Goal: Task Accomplishment & Management: Use online tool/utility

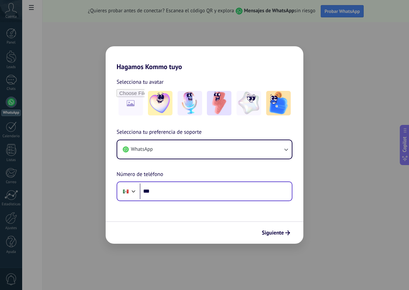
click at [184, 183] on div "Phone ***" at bounding box center [204, 191] width 176 height 20
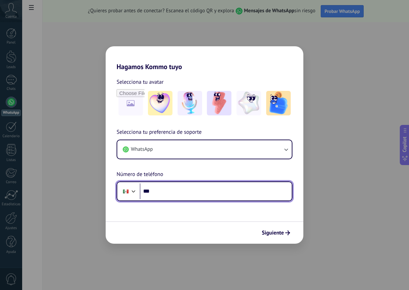
click at [180, 196] on input "***" at bounding box center [216, 192] width 152 height 16
type input "**********"
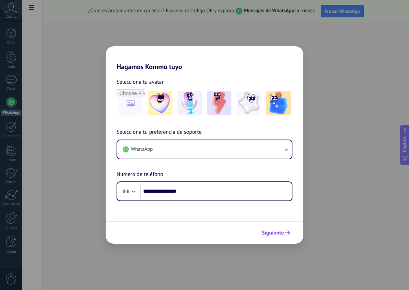
click at [265, 235] on span "Siguiente" at bounding box center [272, 233] width 22 height 5
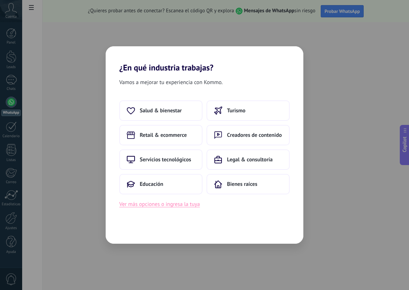
click at [165, 202] on button "Ver más opciones o ingresa la tuya" at bounding box center [159, 204] width 80 height 9
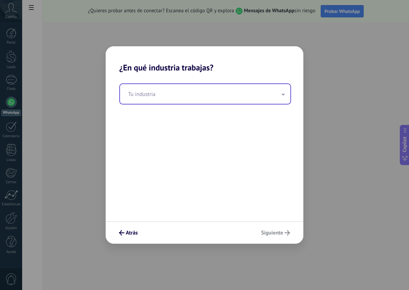
click at [217, 94] on input "text" at bounding box center [205, 94] width 170 height 20
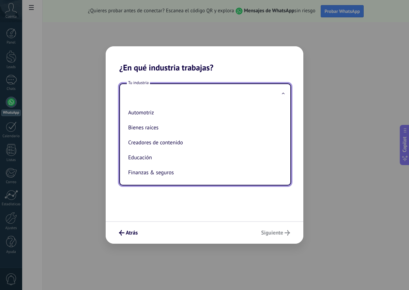
click at [146, 111] on li "Automotriz" at bounding box center [203, 112] width 157 height 15
type input "**********"
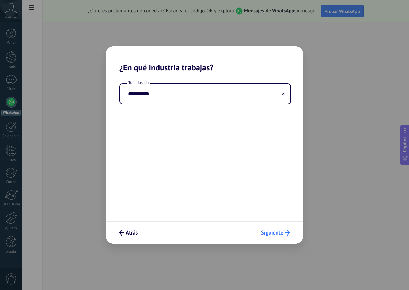
click at [264, 231] on span "Siguiente" at bounding box center [272, 233] width 22 height 5
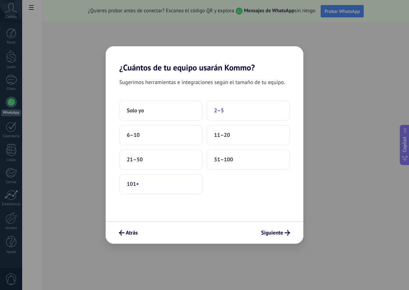
click at [219, 111] on span "2–5" at bounding box center [219, 110] width 10 height 7
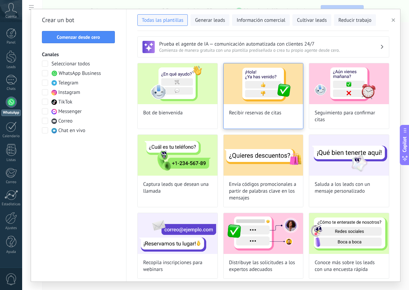
click at [271, 83] on img at bounding box center [263, 83] width 80 height 41
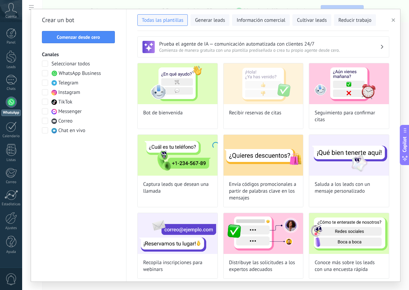
type input "**********"
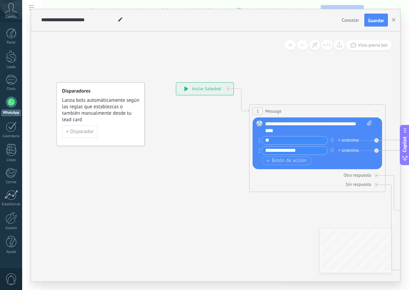
click at [185, 88] on icon at bounding box center [186, 88] width 4 height 5
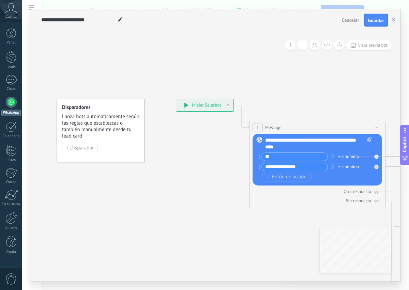
click at [208, 106] on div "**********" at bounding box center [204, 105] width 57 height 12
drag, startPoint x: 306, startPoint y: 143, endPoint x: 352, endPoint y: 146, distance: 46.1
click at [352, 146] on div "**********" at bounding box center [318, 144] width 107 height 14
click at [325, 173] on div "Botón de acción Enlace de web" at bounding box center [316, 177] width 110 height 9
click at [288, 155] on input "**" at bounding box center [294, 157] width 66 height 8
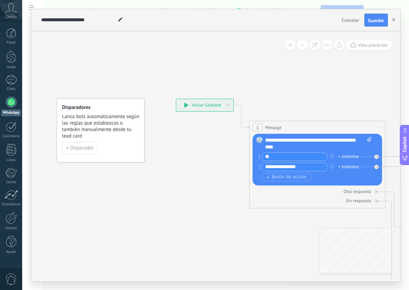
click at [306, 171] on div "**********" at bounding box center [316, 163] width 110 height 20
click at [186, 105] on icon at bounding box center [186, 105] width 4 height 5
click at [82, 147] on span "Disparador" at bounding box center [81, 148] width 23 height 5
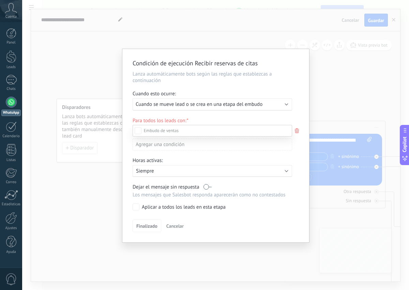
click at [172, 224] on div "Incoming leads Contacto inicial Negociación Debate contractual Discusión de con…" at bounding box center [211, 207] width 159 height 164
click at [172, 223] on span "Cancelar" at bounding box center [174, 226] width 17 height 6
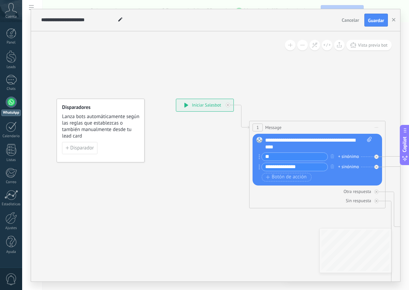
click at [310, 158] on input "**" at bounding box center [294, 157] width 66 height 8
click at [257, 158] on div "Reemplazar Quitar Convertir a mensaje de voz Arrastre la imagen aquí para adjun…" at bounding box center [316, 160] width 129 height 52
click at [259, 155] on circle at bounding box center [258, 154] width 1 height 1
click at [339, 156] on div "+ sinónimo" at bounding box center [348, 156] width 21 height 7
click at [314, 207] on div "1 Message ******* (a): Todos los contactos - canales seleccionados Todos los co…" at bounding box center [317, 165] width 136 height 88
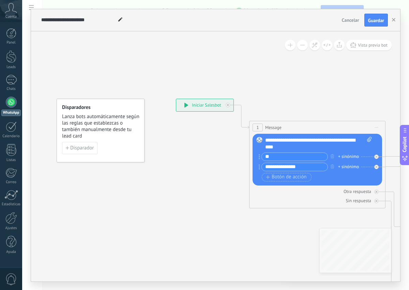
click at [297, 139] on div "**********" at bounding box center [318, 144] width 107 height 14
click at [296, 150] on div "**********" at bounding box center [318, 144] width 107 height 14
click at [367, 139] on icon at bounding box center [369, 139] width 4 height 5
click input "Subir" at bounding box center [0, 0] width 0 height 0
drag, startPoint x: 297, startPoint y: 147, endPoint x: 281, endPoint y: 141, distance: 17.0
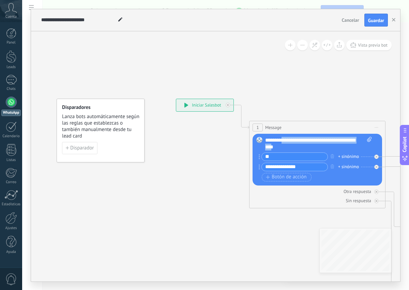
click at [281, 141] on div "**********" at bounding box center [318, 144] width 107 height 14
click at [339, 156] on div "+ sinónimo" at bounding box center [348, 156] width 21 height 7
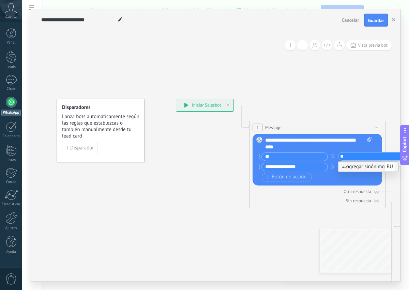
type input "*"
click at [281, 191] on div "Otra respuesta" at bounding box center [316, 191] width 129 height 6
click at [258, 157] on icon at bounding box center [258, 156] width 1 height 5
click at [260, 155] on div "**" at bounding box center [292, 157] width 69 height 9
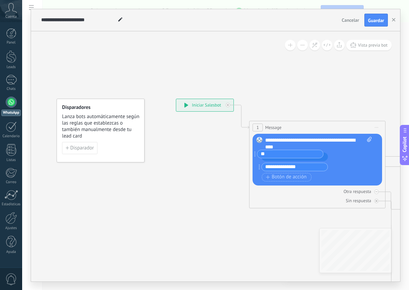
drag, startPoint x: 259, startPoint y: 158, endPoint x: 254, endPoint y: 155, distance: 5.2
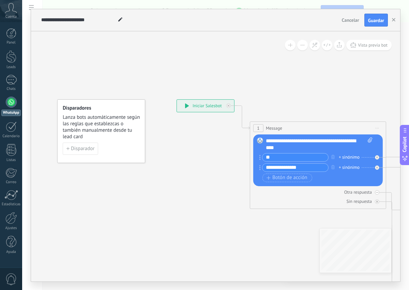
drag, startPoint x: 259, startPoint y: 158, endPoint x: 359, endPoint y: 105, distance: 113.0
click at [353, 156] on div "+ sinónimo" at bounding box center [348, 157] width 21 height 7
type input "*"
click at [295, 195] on div "Otra respuesta" at bounding box center [317, 192] width 129 height 6
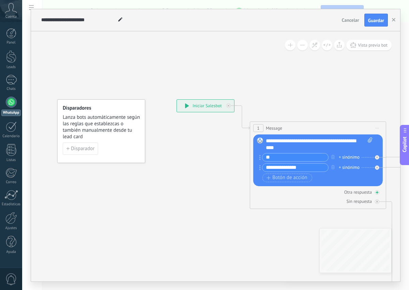
click at [377, 191] on icon at bounding box center [376, 192] width 3 height 3
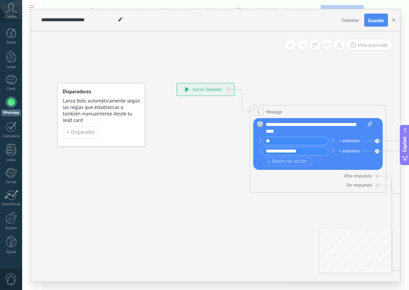
click at [375, 176] on div at bounding box center [377, 176] width 4 height 4
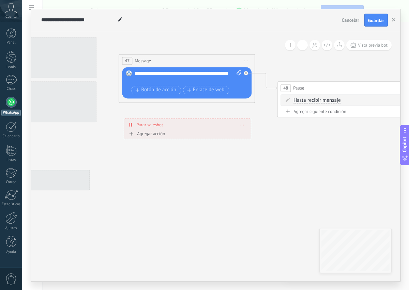
drag, startPoint x: 226, startPoint y: 159, endPoint x: 408, endPoint y: 190, distance: 184.6
click at [408, 191] on html ".abccls-1,.abccls-2{fill-rule:evenodd}.abccls-2{fill:#fff} .abfcls-1{fill:none}…" at bounding box center [204, 145] width 409 height 290
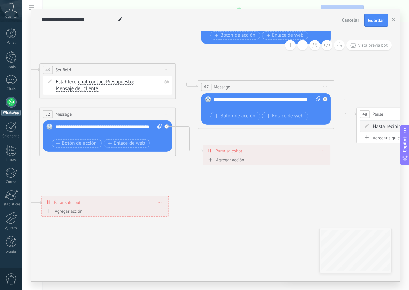
drag, startPoint x: 132, startPoint y: 172, endPoint x: 282, endPoint y: 180, distance: 150.0
click at [297, 186] on icon at bounding box center [141, 93] width 1660 height 587
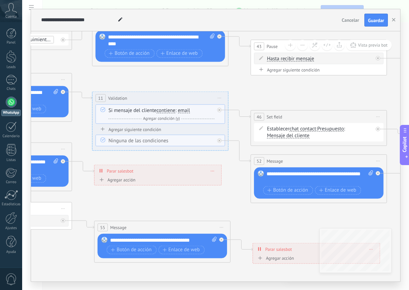
drag, startPoint x: 146, startPoint y: 167, endPoint x: 323, endPoint y: 220, distance: 184.5
click at [323, 222] on icon at bounding box center [352, 140] width 1660 height 587
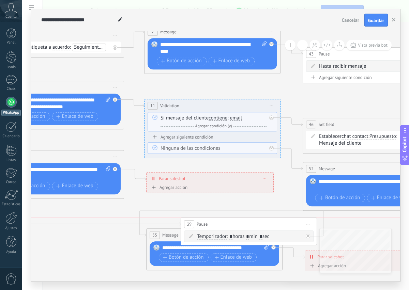
drag, startPoint x: 84, startPoint y: 219, endPoint x: 267, endPoint y: 212, distance: 183.3
click at [276, 227] on div "39 Pause ***** Iniciar vista previa aquí Cambiar nombre Duplicar [GEOGRAPHIC_DA…" at bounding box center [249, 224] width 136 height 13
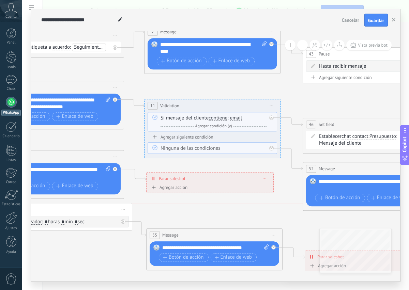
drag, startPoint x: 226, startPoint y: 223, endPoint x: 42, endPoint y: 210, distance: 184.6
click at [42, 210] on div "39 Pause ***** Iniciar vista previa aquí Cambiar nombre Duplicar [GEOGRAPHIC_DA…" at bounding box center [64, 209] width 136 height 13
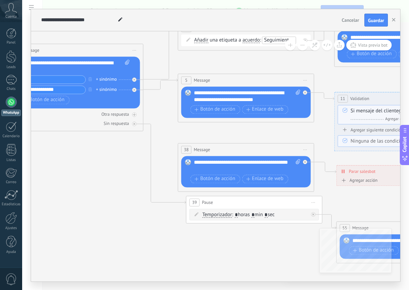
drag, startPoint x: 182, startPoint y: 203, endPoint x: 172, endPoint y: 173, distance: 31.2
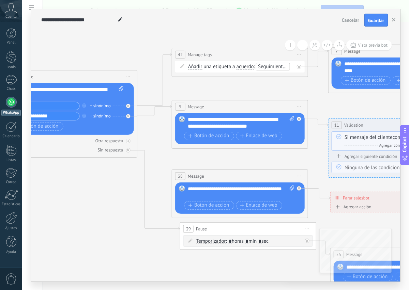
drag, startPoint x: 57, startPoint y: 164, endPoint x: 42, endPoint y: 187, distance: 27.5
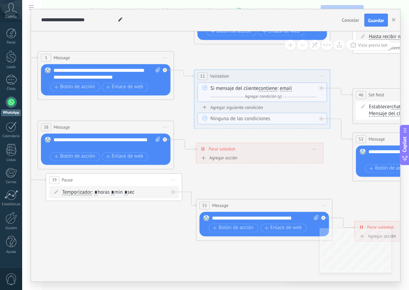
drag, startPoint x: 237, startPoint y: 257, endPoint x: 80, endPoint y: 201, distance: 165.8
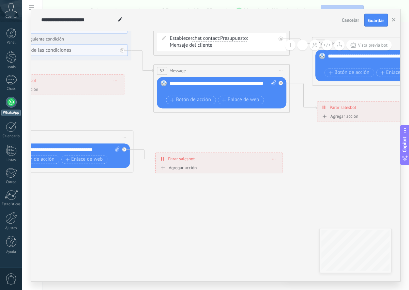
drag, startPoint x: 270, startPoint y: 243, endPoint x: 100, endPoint y: 184, distance: 180.7
click at [100, 184] on icon at bounding box center [255, 50] width 1660 height 587
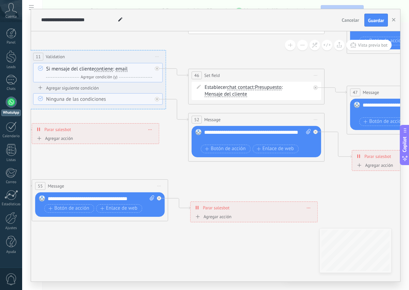
drag, startPoint x: 120, startPoint y: 196, endPoint x: 155, endPoint y: 245, distance: 60.1
click at [155, 245] on icon at bounding box center [289, 99] width 1660 height 587
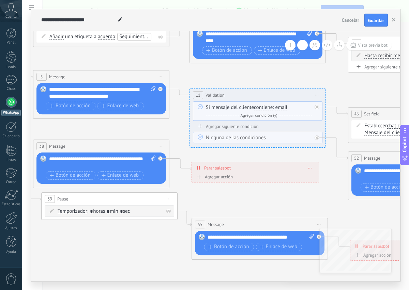
drag, startPoint x: 151, startPoint y: 163, endPoint x: 324, endPoint y: 204, distance: 177.7
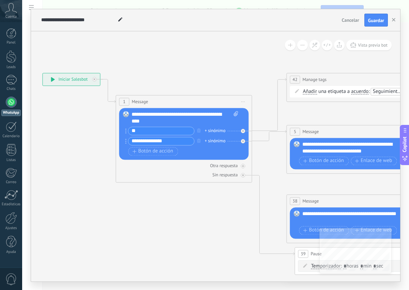
drag, startPoint x: 96, startPoint y: 240, endPoint x: 331, endPoint y: 289, distance: 240.7
click at [335, 290] on html ".abccls-1,.abccls-2{fill-rule:evenodd}.abccls-2{fill:#fff} .abfcls-1{fill:none}…" at bounding box center [204, 145] width 409 height 290
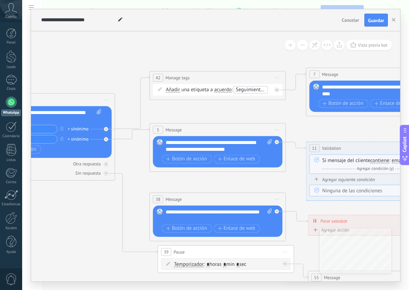
drag, startPoint x: 275, startPoint y: 157, endPoint x: 133, endPoint y: 155, distance: 142.7
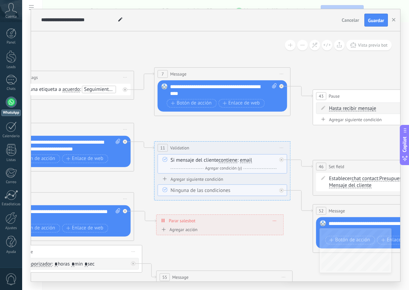
drag, startPoint x: 282, startPoint y: 108, endPoint x: 135, endPoint y: 108, distance: 147.1
click at [135, 108] on icon at bounding box center [414, 190] width 1660 height 587
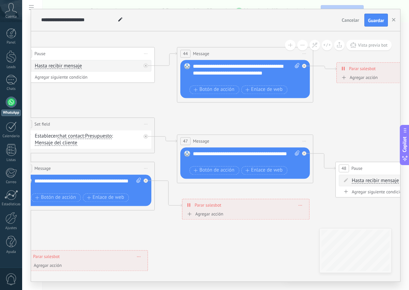
drag, startPoint x: 356, startPoint y: 138, endPoint x: 41, endPoint y: 103, distance: 317.2
click at [43, 104] on icon at bounding box center [120, 148] width 1660 height 587
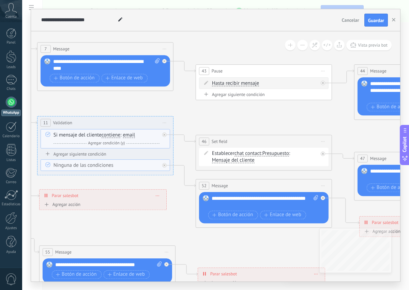
drag, startPoint x: 212, startPoint y: 119, endPoint x: 409, endPoint y: 129, distance: 197.0
click at [408, 129] on html ".abccls-1,.abccls-2{fill-rule:evenodd}.abccls-2{fill:#fff} .abfcls-1{fill:none}…" at bounding box center [204, 145] width 409 height 290
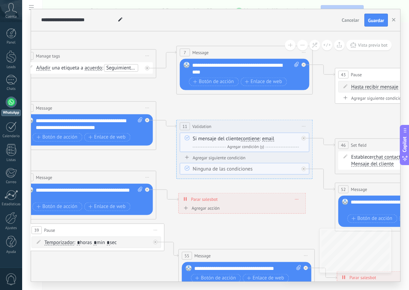
drag, startPoint x: 181, startPoint y: 100, endPoint x: 312, endPoint y: 103, distance: 130.8
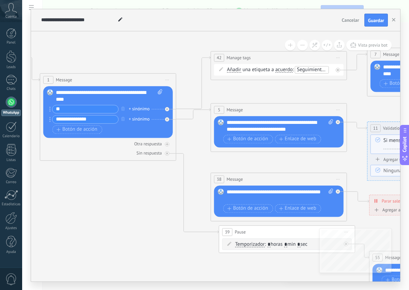
drag, startPoint x: 221, startPoint y: 101, endPoint x: 409, endPoint y: 104, distance: 188.3
click at [408, 104] on html ".abccls-1,.abccls-2{fill-rule:evenodd}.abccls-2{fill:#fff} .abfcls-1{fill:none}…" at bounding box center [204, 145] width 409 height 290
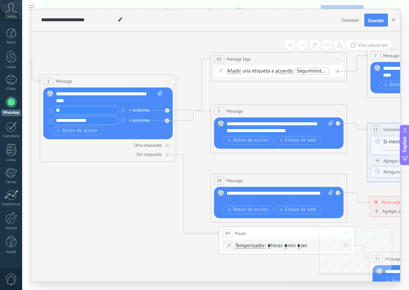
click at [68, 95] on div "**********" at bounding box center [109, 98] width 107 height 14
drag, startPoint x: 97, startPoint y: 102, endPoint x: 99, endPoint y: 94, distance: 8.2
click at [99, 94] on div "**********" at bounding box center [109, 98] width 107 height 14
drag, startPoint x: 95, startPoint y: 123, endPoint x: 62, endPoint y: 123, distance: 32.7
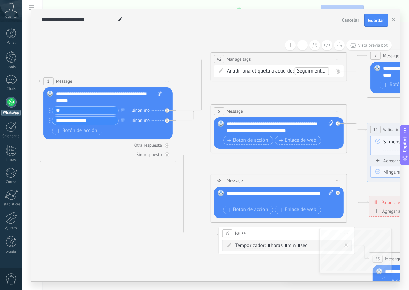
click at [62, 123] on input "**********" at bounding box center [85, 121] width 66 height 8
type input "**********"
click at [239, 72] on span "Añadir" at bounding box center [234, 70] width 14 height 5
click at [239, 72] on button "Añadir" at bounding box center [265, 71] width 85 height 12
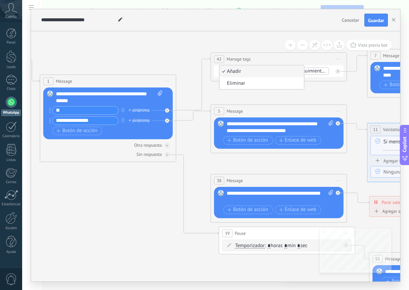
click at [239, 72] on span "Añadir" at bounding box center [260, 71] width 82 height 7
click at [314, 71] on span "Seguimiento de cita" at bounding box center [319, 71] width 44 height 6
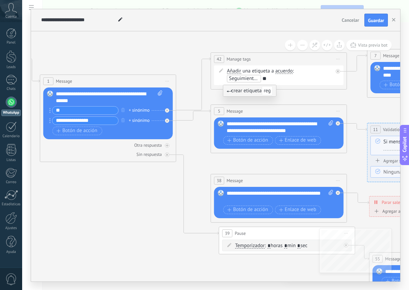
type input "*"
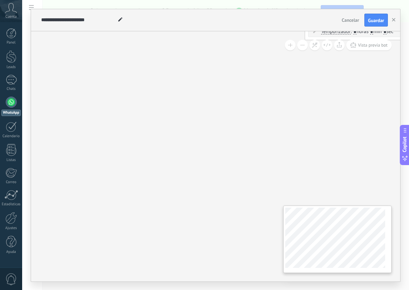
click at [321, 272] on div at bounding box center [337, 239] width 108 height 67
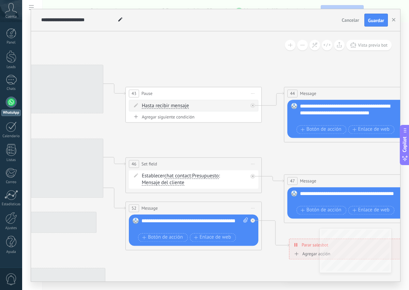
drag, startPoint x: 157, startPoint y: 145, endPoint x: 409, endPoint y: 299, distance: 295.1
click at [408, 290] on html ".abccls-1,.abccls-2{fill-rule:evenodd}.abccls-2{fill:#fff} .abfcls-1{fill:none}…" at bounding box center [204, 145] width 409 height 290
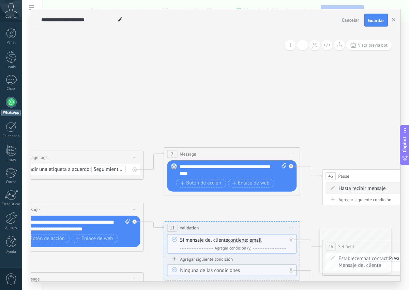
drag, startPoint x: 213, startPoint y: 43, endPoint x: 409, endPoint y: 125, distance: 212.5
click at [408, 125] on html ".abccls-1,.abccls-2{fill-rule:evenodd}.abccls-2{fill:#fff} .abfcls-1{fill:none}…" at bounding box center [204, 145] width 409 height 290
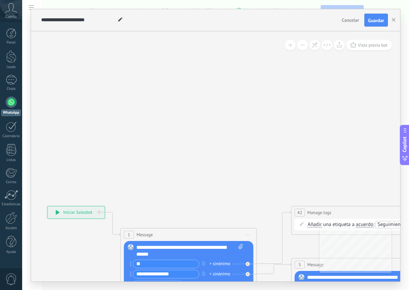
drag, startPoint x: 126, startPoint y: 68, endPoint x: 307, endPoint y: 108, distance: 185.6
click at [408, 115] on html ".abccls-1,.abccls-2{fill-rule:evenodd}.abccls-2{fill:#fff} .abfcls-1{fill:none}…" at bounding box center [204, 145] width 409 height 290
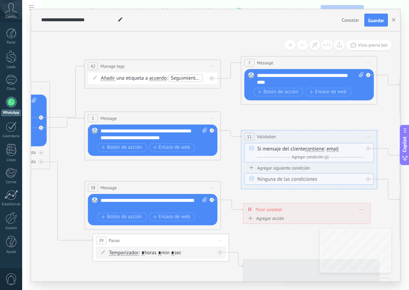
drag, startPoint x: 229, startPoint y: 154, endPoint x: 10, endPoint y: 1, distance: 267.2
click at [10, 1] on body ".abccls-1,.abccls-2{fill-rule:evenodd}.abccls-2{fill:#fff} .abfcls-1{fill:none}…" at bounding box center [204, 145] width 409 height 290
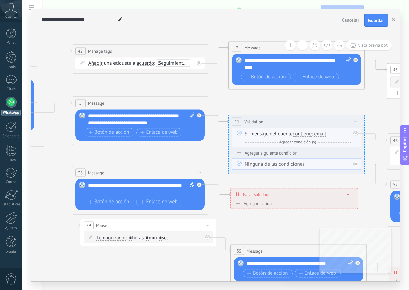
click at [165, 64] on span "Seguimiento de cita" at bounding box center [180, 63] width 44 height 6
click at [271, 68] on div "**********" at bounding box center [297, 64] width 107 height 14
drag, startPoint x: 271, startPoint y: 68, endPoint x: 248, endPoint y: 60, distance: 24.4
click at [248, 60] on div "**********" at bounding box center [297, 64] width 107 height 14
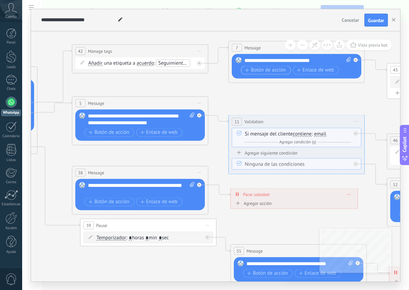
click at [265, 67] on span "Botón de acción" at bounding box center [265, 69] width 41 height 5
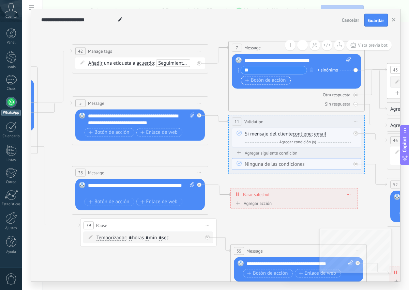
type input "*"
type input "**********"
click at [243, 80] on button "Botón de acción" at bounding box center [266, 80] width 50 height 9
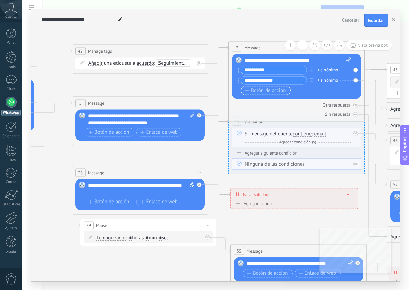
type input "**********"
click at [246, 90] on icon "button" at bounding box center [247, 91] width 4 height 4
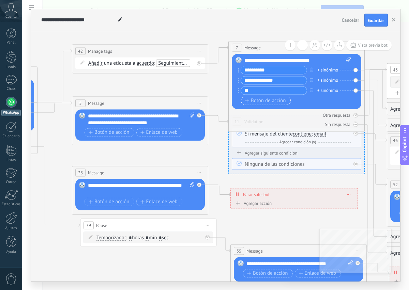
type input "*"
type input "**********"
click at [326, 99] on div "Botón de acción Enlace de web" at bounding box center [296, 100] width 110 height 9
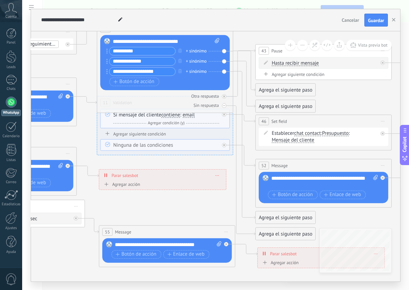
drag, startPoint x: 335, startPoint y: 34, endPoint x: 204, endPoint y: 15, distance: 132.8
click at [204, 15] on div "**********" at bounding box center [215, 145] width 369 height 272
click at [224, 51] on div "Reemplazar Quitar Convertir a mensaje de voz Arrastre la imagen aquí para adjun…" at bounding box center [164, 62] width 129 height 55
click at [274, 90] on div "Agrega el siguiente paso" at bounding box center [285, 89] width 60 height 11
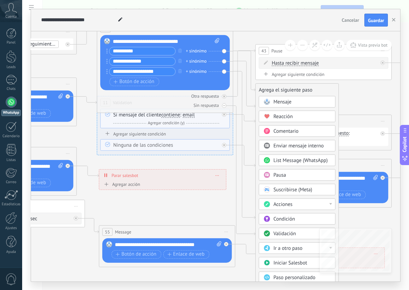
click at [286, 206] on span "Acciones" at bounding box center [282, 204] width 19 height 6
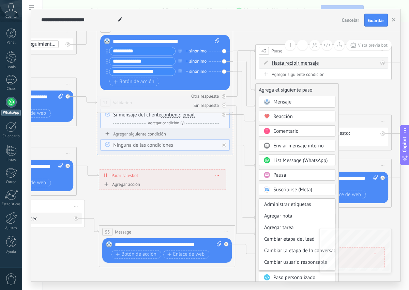
click at [289, 118] on span "Reacción" at bounding box center [282, 116] width 19 height 6
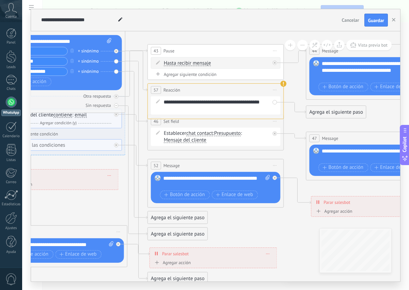
click at [216, 107] on div "**********" at bounding box center [220, 106] width 113 height 14
click at [177, 110] on div "**********" at bounding box center [220, 106] width 113 height 14
click at [117, 50] on icon at bounding box center [116, 51] width 2 height 2
click at [117, 50] on div "Reemplazar Quitar Convertir a mensaje de voz Arrastre la imagen aquí para adjun…" at bounding box center [57, 62] width 129 height 55
click at [97, 51] on div "+ sinónimo" at bounding box center [88, 51] width 21 height 7
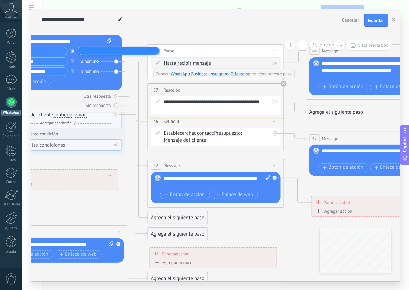
click at [72, 52] on icon "button" at bounding box center [71, 51] width 3 height 4
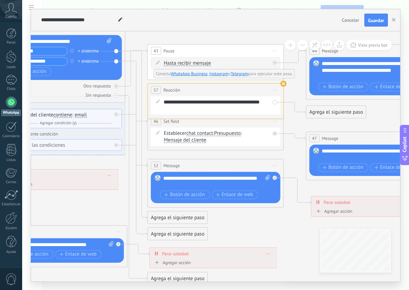
drag, startPoint x: 179, startPoint y: 25, endPoint x: 186, endPoint y: 23, distance: 6.8
click at [186, 23] on div "**********" at bounding box center [188, 20] width 299 height 22
click at [161, 108] on div "**********" at bounding box center [215, 105] width 129 height 18
click at [282, 82] on use at bounding box center [283, 84] width 6 height 6
click at [273, 90] on span "Iniciar vista previa aquí Cambiar nombre Duplicar [GEOGRAPHIC_DATA]" at bounding box center [274, 90] width 11 height 10
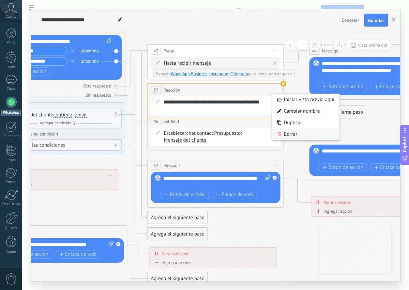
click at [290, 133] on div "Borrar" at bounding box center [305, 135] width 67 height 12
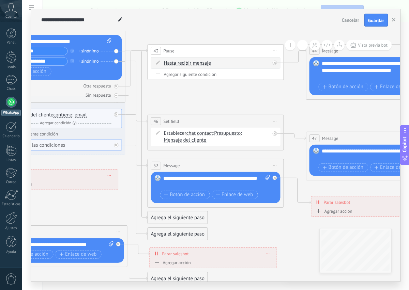
drag, startPoint x: 146, startPoint y: 18, endPoint x: 189, endPoint y: 20, distance: 42.6
click at [189, 20] on div "**********" at bounding box center [188, 20] width 299 height 22
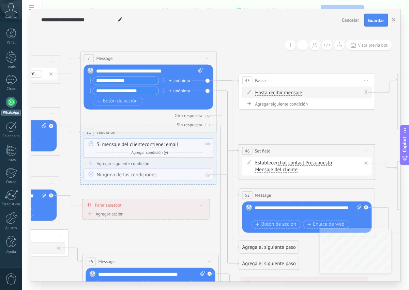
drag, startPoint x: 145, startPoint y: 40, endPoint x: 241, endPoint y: 73, distance: 101.2
click at [241, 73] on icon at bounding box center [340, 192] width 1660 height 620
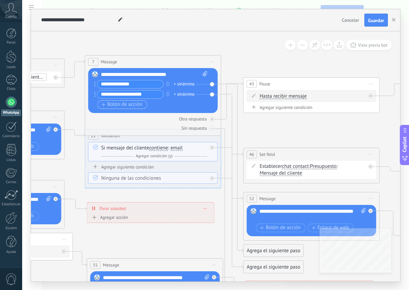
click at [122, 104] on span "Botón de acción" at bounding box center [121, 104] width 41 height 5
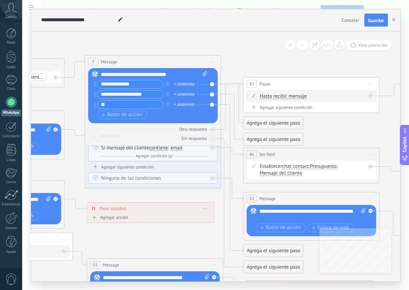
type input "*"
type input "**********"
click at [238, 50] on icon at bounding box center [344, 178] width 1660 height 587
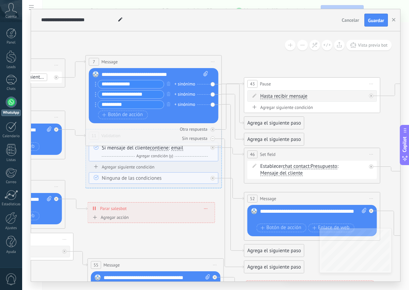
click at [213, 83] on div "Reemplazar Quitar Convertir a mensaje de voz Arrastre la imagen aquí para adjun…" at bounding box center [153, 95] width 129 height 55
click at [175, 83] on div "+ sinónimo" at bounding box center [184, 84] width 21 height 7
click at [251, 49] on icon at bounding box center [345, 178] width 1660 height 587
click at [257, 123] on div "Agrega el siguiente paso" at bounding box center [274, 122] width 60 height 11
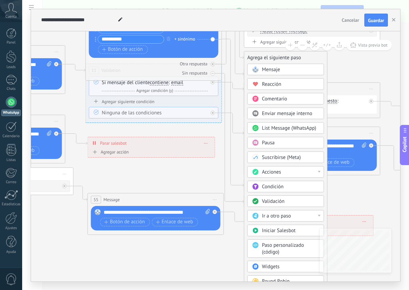
click at [271, 172] on span "Acciones" at bounding box center [271, 172] width 19 height 6
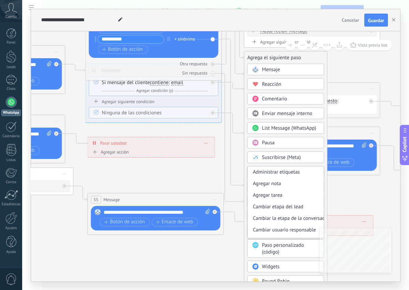
click at [281, 141] on div "Pausa" at bounding box center [290, 143] width 57 height 7
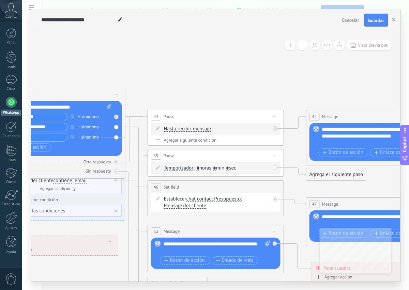
click at [204, 158] on div "59 Pausa ***** Iniciar vista previa aquí Cambiar nombre Duplicar [GEOGRAPHIC_DA…" at bounding box center [216, 155] width 136 height 13
click at [171, 161] on div "59 Pausa ***** Iniciar vista previa aquí Cambiar nombre Duplicar [GEOGRAPHIC_DA…" at bounding box center [216, 155] width 136 height 13
click at [156, 166] on icon at bounding box center [158, 167] width 4 height 4
click at [275, 155] on icon at bounding box center [274, 155] width 3 height 1
click at [292, 196] on div "Borrar" at bounding box center [305, 200] width 67 height 12
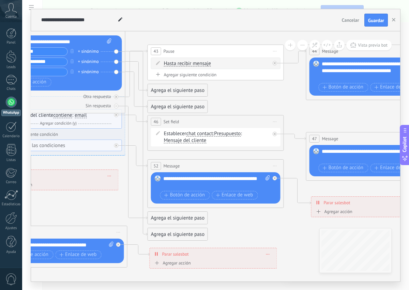
click at [350, 22] on span "Cancelar" at bounding box center [350, 20] width 17 height 6
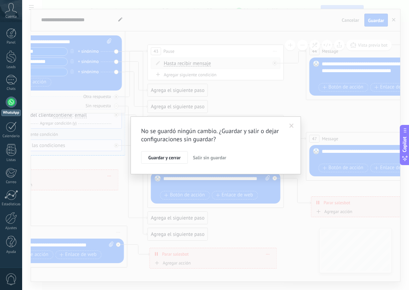
click at [203, 158] on span "Salir sin guardar" at bounding box center [209, 158] width 33 height 6
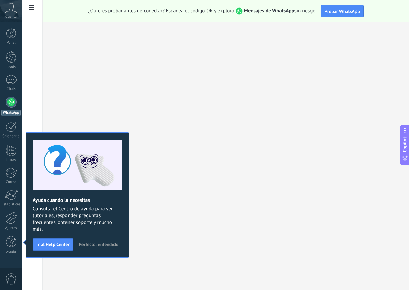
click at [14, 102] on div at bounding box center [11, 102] width 11 height 11
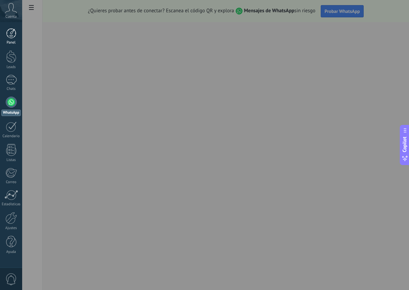
click at [11, 35] on div at bounding box center [11, 33] width 10 height 10
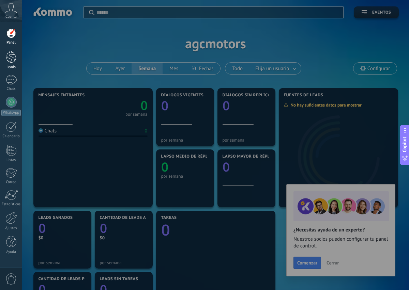
click at [14, 56] on div at bounding box center [11, 56] width 10 height 13
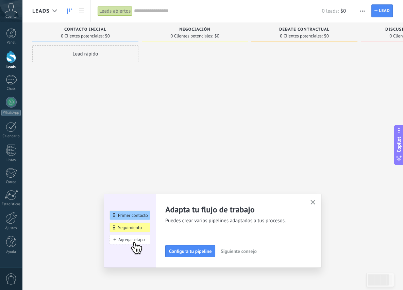
click at [318, 201] on button "button" at bounding box center [313, 202] width 9 height 9
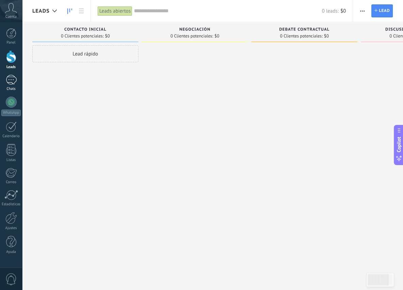
click at [14, 82] on div at bounding box center [11, 80] width 11 height 10
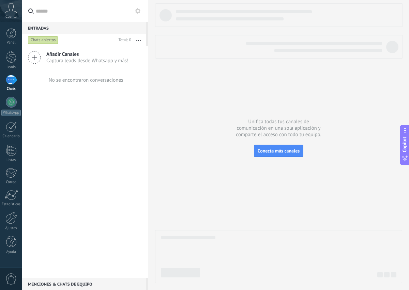
click at [80, 58] on span "Captura leads desde Whatsapp y más!" at bounding box center [87, 61] width 82 height 6
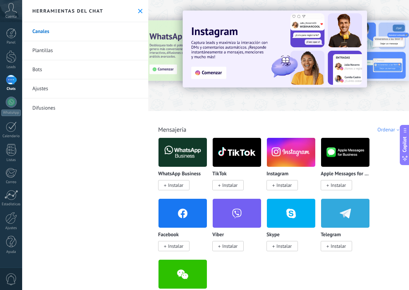
click at [35, 71] on link "Bots" at bounding box center [85, 69] width 126 height 19
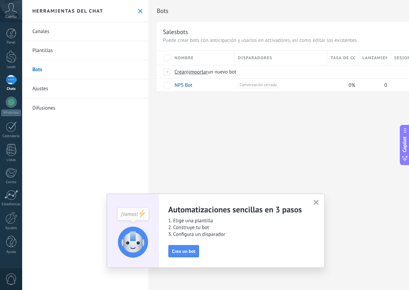
click at [318, 201] on button "button" at bounding box center [316, 202] width 9 height 9
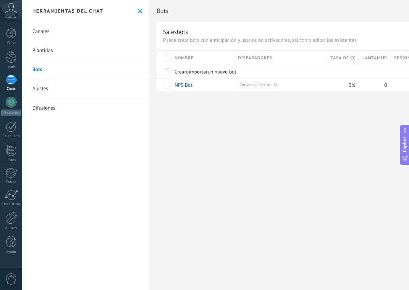
click at [11, 12] on icon at bounding box center [11, 8] width 12 height 10
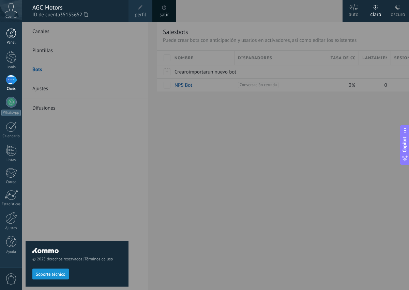
click at [7, 36] on div at bounding box center [11, 33] width 10 height 10
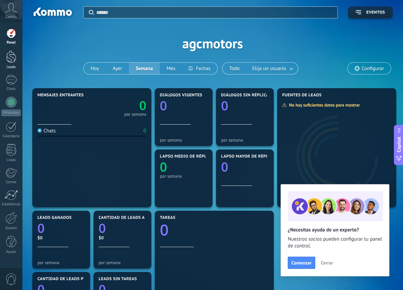
click at [13, 62] on div at bounding box center [11, 56] width 10 height 13
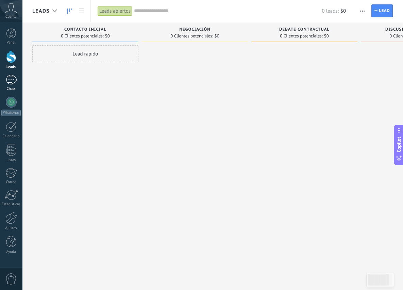
click at [6, 79] on div at bounding box center [11, 80] width 11 height 10
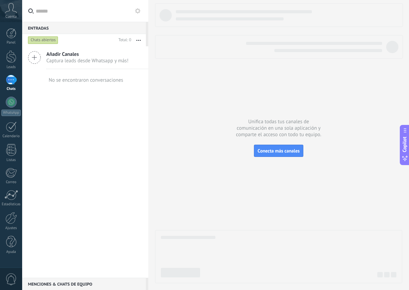
click at [33, 56] on icon at bounding box center [34, 57] width 13 height 13
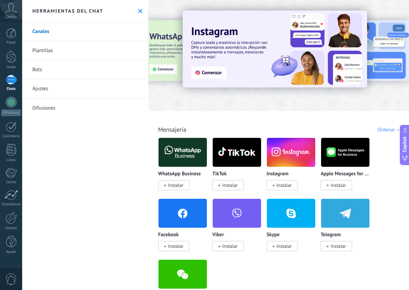
click at [42, 51] on link "Plantillas" at bounding box center [85, 50] width 126 height 19
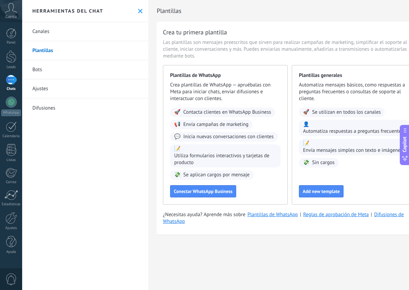
click at [44, 72] on link "Bots" at bounding box center [85, 69] width 126 height 19
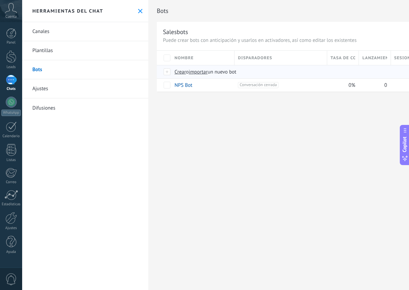
click at [177, 73] on span "Crear" at bounding box center [180, 72] width 12 height 6
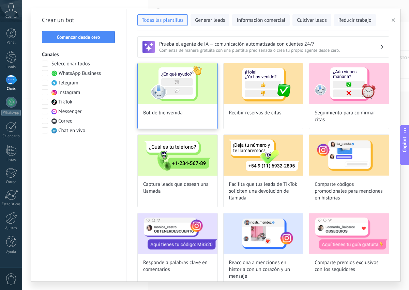
click at [186, 92] on img at bounding box center [178, 83] width 80 height 41
type input "**********"
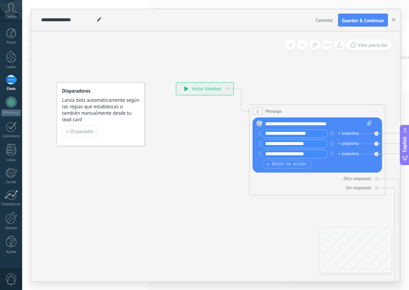
click at [316, 134] on input "**********" at bounding box center [294, 134] width 66 height 8
drag, startPoint x: 316, startPoint y: 132, endPoint x: 250, endPoint y: 139, distance: 66.8
click at [250, 139] on div "1 Message ******* (a): Todos los contactos - canales seleccionados Todos los co…" at bounding box center [317, 150] width 136 height 91
click at [285, 137] on input "*****" at bounding box center [294, 134] width 66 height 8
type input "*"
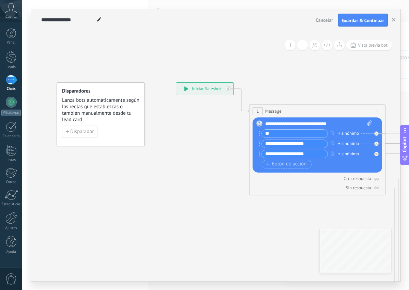
type input "*"
type input "**********"
click at [312, 142] on input "**********" at bounding box center [294, 144] width 66 height 8
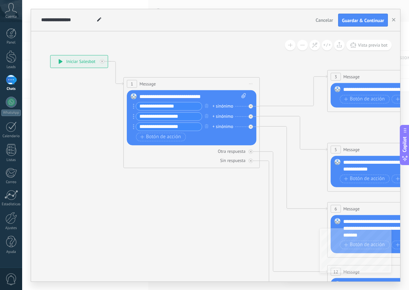
drag, startPoint x: 267, startPoint y: 229, endPoint x: 140, endPoint y: 202, distance: 130.2
click at [140, 202] on icon at bounding box center [410, 225] width 1061 height 680
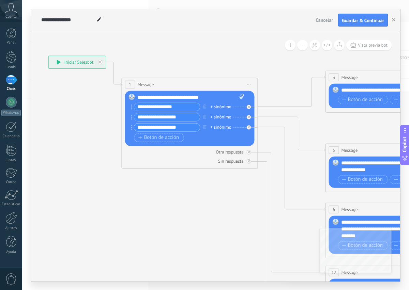
drag, startPoint x: 185, startPoint y: 118, endPoint x: 122, endPoint y: 116, distance: 63.4
click at [122, 116] on div "1 Message ******* (a): Todos los contactos - canales seleccionados Todos los co…" at bounding box center [189, 123] width 136 height 91
type input "*"
click at [158, 117] on input "**********" at bounding box center [167, 117] width 66 height 8
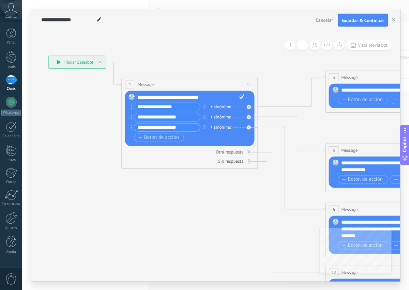
type input "**********"
click at [184, 125] on input "**********" at bounding box center [167, 128] width 66 height 8
drag, startPoint x: 184, startPoint y: 128, endPoint x: 178, endPoint y: 125, distance: 6.5
click at [178, 125] on input "**********" at bounding box center [167, 128] width 66 height 8
click at [148, 136] on span "Botón de acción" at bounding box center [158, 137] width 41 height 5
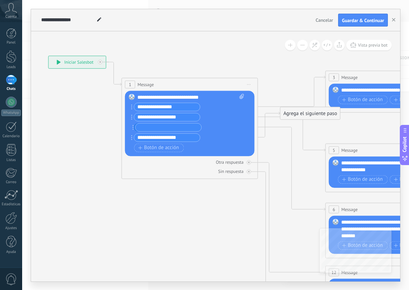
drag, startPoint x: 131, startPoint y: 138, endPoint x: 132, endPoint y: 127, distance: 10.3
click at [161, 126] on input "text" at bounding box center [167, 128] width 66 height 8
type input "**********"
click at [180, 171] on div "Sin respuesta" at bounding box center [189, 171] width 129 height 6
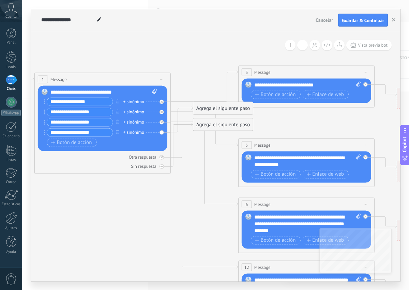
drag, startPoint x: 312, startPoint y: 61, endPoint x: 225, endPoint y: 50, distance: 87.5
click at [225, 50] on icon at bounding box center [321, 220] width 1061 height 680
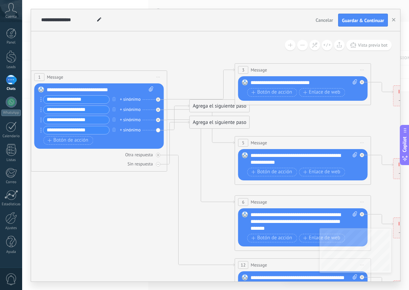
click at [305, 82] on div "**********" at bounding box center [303, 82] width 107 height 7
click at [334, 83] on div "**********" at bounding box center [303, 82] width 107 height 7
click at [270, 92] on span "Botón de acción" at bounding box center [271, 92] width 41 height 5
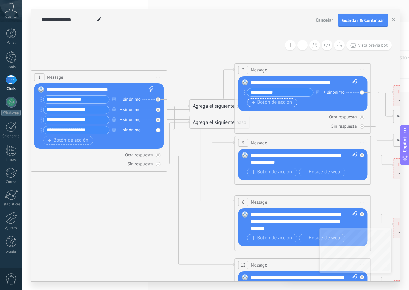
type input "**********"
click at [255, 103] on icon "button" at bounding box center [253, 103] width 4 height 4
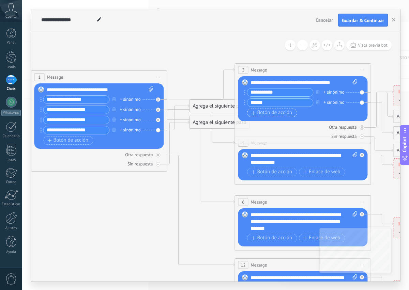
type input "******"
click at [253, 113] on icon "button" at bounding box center [253, 113] width 4 height 4
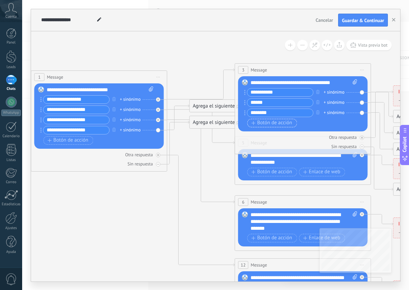
type input "********"
click at [253, 122] on icon "button" at bounding box center [253, 123] width 4 height 4
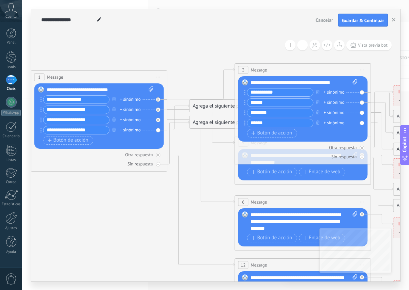
type input "*****"
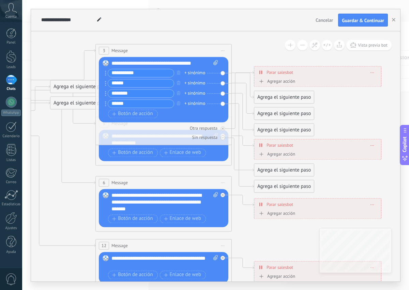
drag, startPoint x: 354, startPoint y: 54, endPoint x: 199, endPoint y: 32, distance: 156.2
click at [205, 33] on icon at bounding box center [178, 199] width 1061 height 680
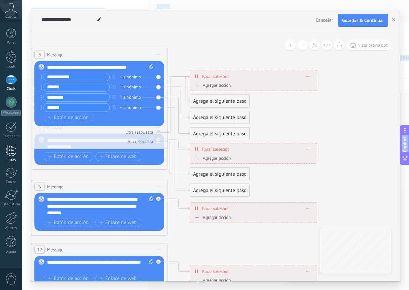
drag, startPoint x: 58, startPoint y: 137, endPoint x: 0, endPoint y: 146, distance: 58.3
click at [0, 146] on body ".abccls-1,.abccls-2{fill-rule:evenodd}.abccls-2{fill:#fff} .abfcls-1{fill:none}…" at bounding box center [204, 145] width 409 height 290
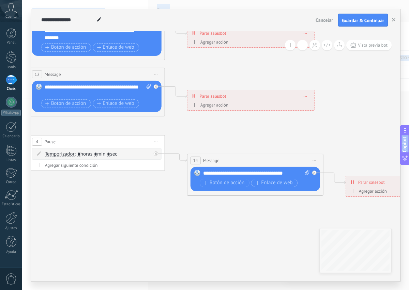
drag, startPoint x: 307, startPoint y: 177, endPoint x: 296, endPoint y: 180, distance: 12.4
click at [296, 180] on button "Enlace de web" at bounding box center [274, 183] width 46 height 9
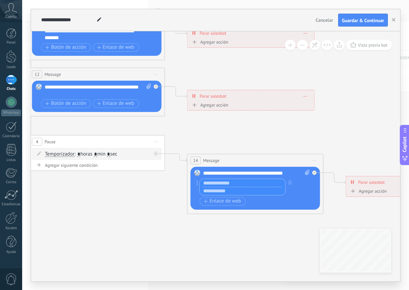
drag, startPoint x: 198, startPoint y: 172, endPoint x: 207, endPoint y: 166, distance: 11.0
click at [207, 166] on div "14 Message ******* (a): Todos los contactos - canales seleccionados Todos los c…" at bounding box center [255, 184] width 136 height 60
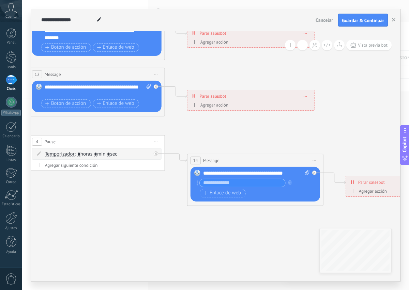
drag, startPoint x: 197, startPoint y: 171, endPoint x: 308, endPoint y: 185, distance: 111.5
drag, startPoint x: 308, startPoint y: 185, endPoint x: 298, endPoint y: 189, distance: 10.4
click at [298, 189] on div "Botón de acción Enlace de web" at bounding box center [255, 189] width 110 height 20
click at [287, 171] on div "**********" at bounding box center [256, 173] width 107 height 7
drag, startPoint x: 203, startPoint y: 175, endPoint x: 291, endPoint y: 178, distance: 88.9
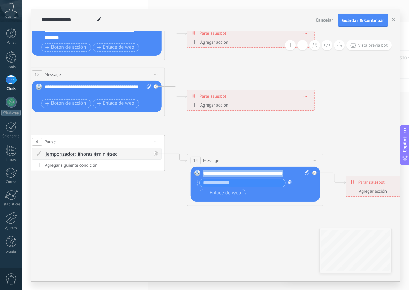
click at [291, 178] on div "**********" at bounding box center [256, 184] width 106 height 29
copy div "**********"
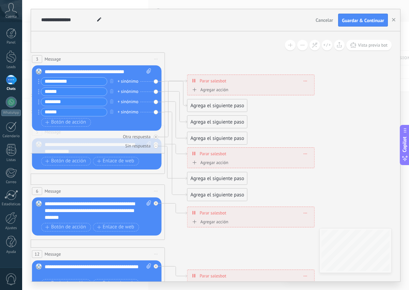
click at [193, 178] on div "Agrega el siguiente paso" at bounding box center [217, 178] width 60 height 11
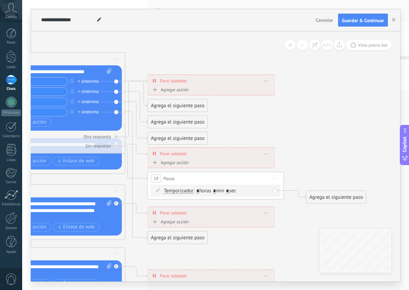
click at [177, 177] on div "19 Pausa ***** Iniciar vista previa aquí Cambiar nombre Duplicar Borrar" at bounding box center [216, 178] width 136 height 13
click at [169, 179] on span "Pausa" at bounding box center [168, 178] width 11 height 6
click at [153, 179] on span "19" at bounding box center [155, 179] width 5 height 6
drag, startPoint x: 154, startPoint y: 179, endPoint x: 167, endPoint y: 179, distance: 13.6
click at [167, 179] on span "Pausa" at bounding box center [168, 178] width 11 height 6
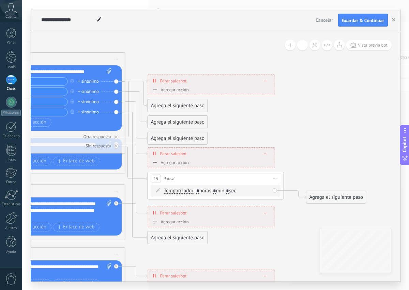
click at [170, 179] on span "Pausa" at bounding box center [168, 178] width 11 height 6
click at [174, 178] on div "19 Pausa ***** Iniciar vista previa aquí Cambiar nombre Duplicar Borrar" at bounding box center [216, 178] width 136 height 13
click at [159, 190] on icon at bounding box center [158, 190] width 4 height 4
click at [156, 190] on icon at bounding box center [158, 190] width 4 height 4
drag, startPoint x: 160, startPoint y: 189, endPoint x: 166, endPoint y: 189, distance: 5.4
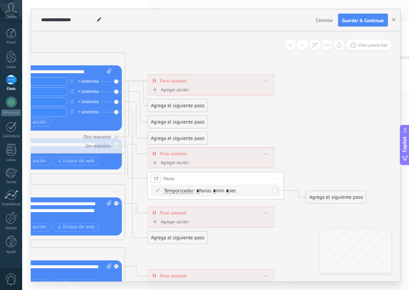
click at [163, 189] on div "Temporizador Temporizador Temporizador Temporizador : * horas * min * sec : Lu …" at bounding box center [215, 191] width 129 height 12
click at [171, 191] on span "Temporizador" at bounding box center [179, 190] width 30 height 5
click at [171, 191] on button "Temporizador" at bounding box center [202, 191] width 85 height 12
click at [197, 192] on span "Temporizador" at bounding box center [197, 191] width 82 height 7
click at [202, 191] on span ": * horas * min * sec" at bounding box center [214, 191] width 43 height 6
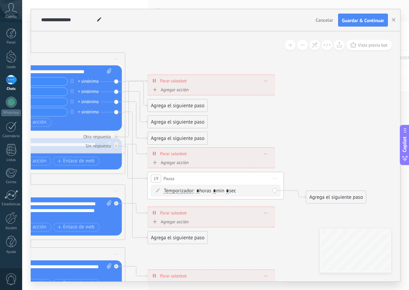
click at [188, 191] on span "Temporizador" at bounding box center [179, 190] width 30 height 5
click at [188, 191] on button "Temporizador" at bounding box center [202, 191] width 85 height 12
click at [164, 190] on span "Temporizador" at bounding box center [197, 191] width 82 height 7
click at [157, 190] on icon at bounding box center [158, 190] width 4 height 4
click at [158, 189] on icon at bounding box center [158, 190] width 4 height 4
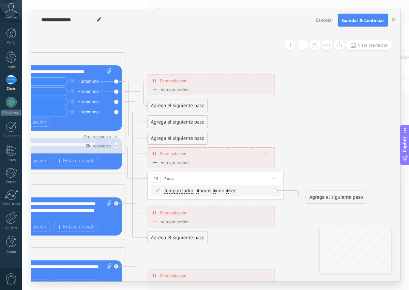
click at [158, 190] on icon at bounding box center [158, 190] width 4 height 4
click at [216, 190] on input "*" at bounding box center [214, 190] width 3 height 5
type input "*"
click at [338, 199] on div "Agrega el siguiente paso" at bounding box center [336, 197] width 60 height 11
click at [328, 208] on span "Mensaje" at bounding box center [333, 209] width 18 height 6
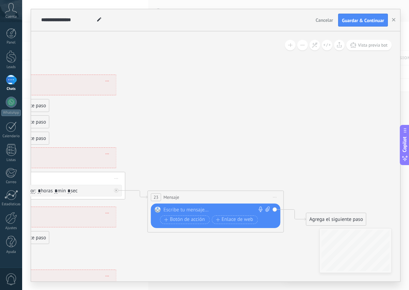
click at [199, 209] on div at bounding box center [213, 210] width 101 height 7
paste div
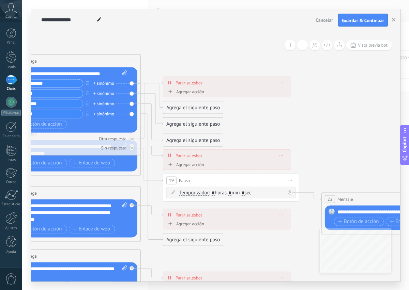
drag, startPoint x: 175, startPoint y: 148, endPoint x: 382, endPoint y: 154, distance: 207.4
click at [382, 154] on icon at bounding box center [121, 213] width 1129 height 689
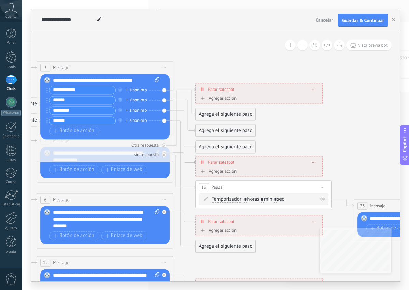
drag, startPoint x: 305, startPoint y: 114, endPoint x: 297, endPoint y: 125, distance: 12.9
click at [302, 123] on icon at bounding box center [154, 220] width 1129 height 689
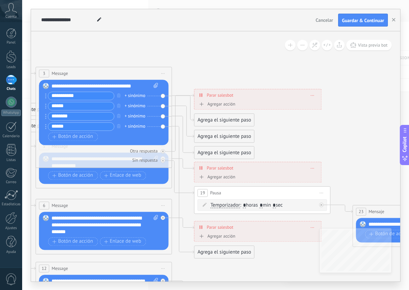
click at [215, 122] on div "Agrega el siguiente paso" at bounding box center [224, 119] width 60 height 11
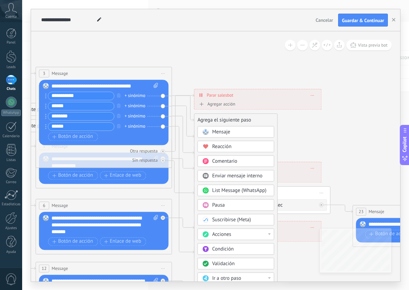
click at [217, 130] on span "Mensaje" at bounding box center [221, 132] width 18 height 6
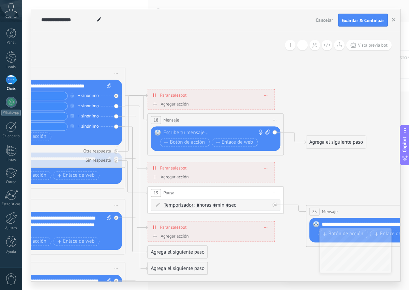
click at [195, 131] on div at bounding box center [213, 132] width 101 height 7
click at [337, 141] on div "Agrega el siguiente paso" at bounding box center [336, 142] width 60 height 11
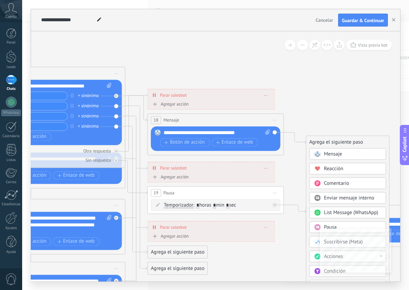
click at [339, 153] on span "Mensaje" at bounding box center [333, 154] width 18 height 6
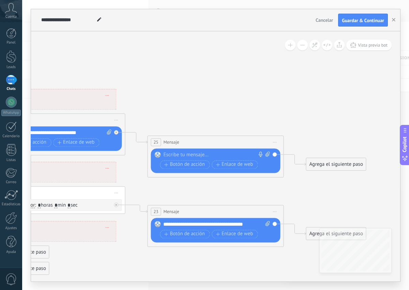
click at [190, 151] on div "Reemplazar Quitar Convertir a mensaje de voz Arrastre la imagen aquí para adjun…" at bounding box center [215, 160] width 129 height 25
click at [193, 152] on div at bounding box center [213, 155] width 101 height 7
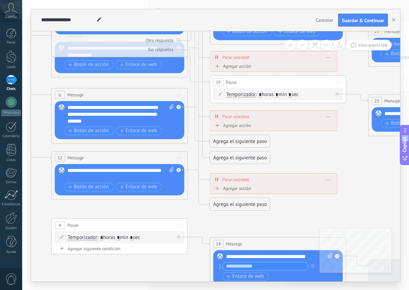
drag, startPoint x: 166, startPoint y: 257, endPoint x: 402, endPoint y: 140, distance: 263.1
click at [402, 140] on body ".abccls-1,.abccls-2{fill-rule:evenodd}.abccls-2{fill:#fff} .abfcls-1{fill:none}…" at bounding box center [204, 145] width 409 height 290
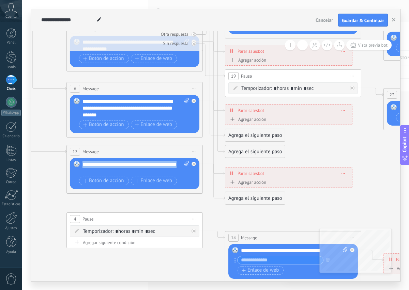
drag, startPoint x: 82, startPoint y: 162, endPoint x: 115, endPoint y: 173, distance: 34.2
click at [115, 173] on div "**********" at bounding box center [135, 168] width 107 height 14
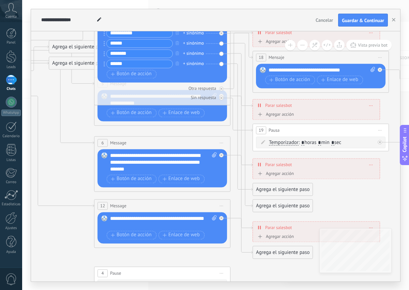
drag, startPoint x: 54, startPoint y: 140, endPoint x: 78, endPoint y: 191, distance: 56.7
click at [81, 194] on icon at bounding box center [211, 163] width 1129 height 689
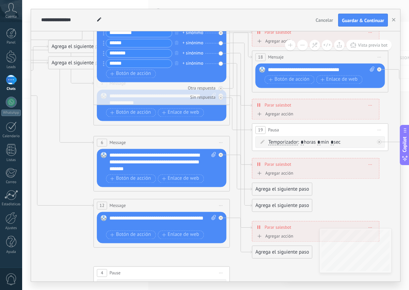
click at [107, 218] on span at bounding box center [104, 217] width 12 height 5
click at [135, 224] on div "**********" at bounding box center [162, 222] width 107 height 14
drag, startPoint x: 109, startPoint y: 220, endPoint x: 159, endPoint y: 227, distance: 50.6
click at [159, 227] on div "Reemplazar Quitar Convertir a mensaje de voz Arrastre la imagen aquí para adjun…" at bounding box center [161, 227] width 129 height 31
drag, startPoint x: 178, startPoint y: 225, endPoint x: 109, endPoint y: 221, distance: 69.6
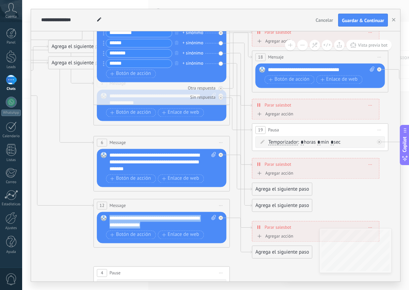
click at [109, 221] on div "Reemplazar Quitar Convertir a mensaje de voz Arrastre la imagen aquí para adjun…" at bounding box center [161, 227] width 129 height 31
copy div "**********"
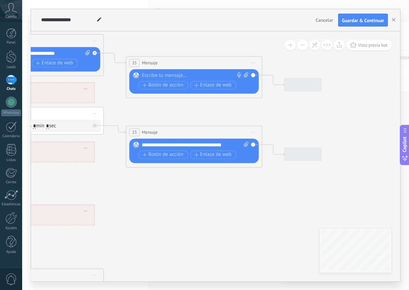
drag, startPoint x: 373, startPoint y: 207, endPoint x: 76, endPoint y: 193, distance: 297.6
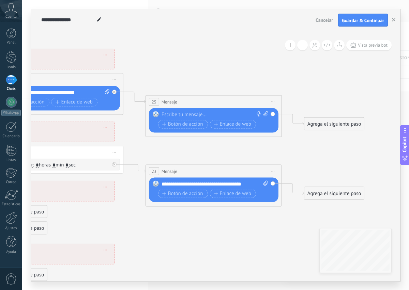
drag, startPoint x: 196, startPoint y: 205, endPoint x: 233, endPoint y: 252, distance: 59.6
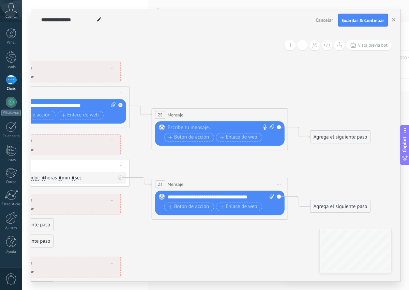
click at [180, 129] on div at bounding box center [218, 127] width 101 height 7
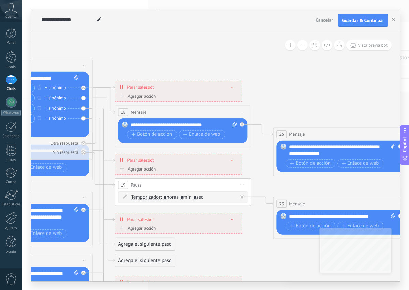
drag, startPoint x: 178, startPoint y: 67, endPoint x: 300, endPoint y: 87, distance: 124.2
click at [300, 87] on icon at bounding box center [73, 218] width 1129 height 689
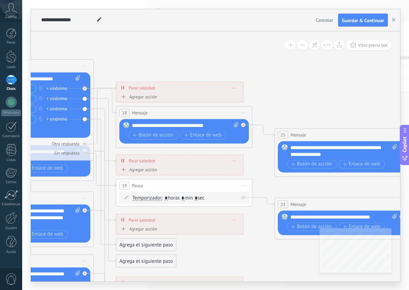
click at [131, 246] on div "Agrega el siguiente paso" at bounding box center [146, 244] width 60 height 11
click at [143, 254] on span "Mensaje" at bounding box center [143, 257] width 18 height 6
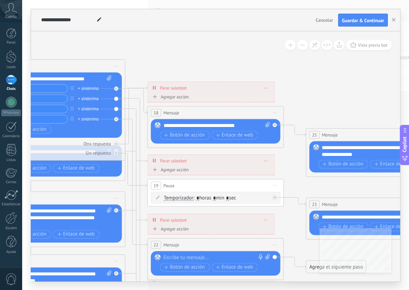
drag, startPoint x: 232, startPoint y: 259, endPoint x: 188, endPoint y: 219, distance: 59.7
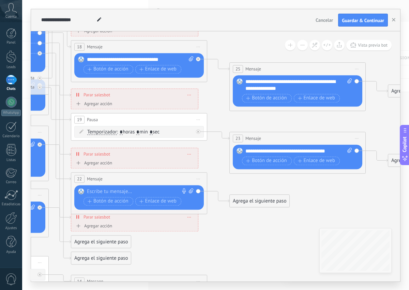
drag, startPoint x: 297, startPoint y: 223, endPoint x: 219, endPoint y: 153, distance: 104.4
click at [220, 156] on icon at bounding box center [29, 152] width 1129 height 689
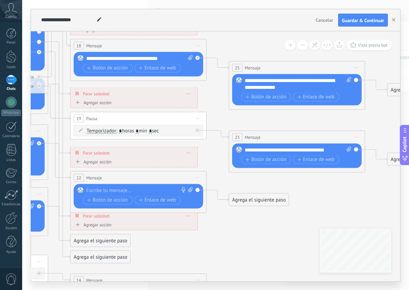
click at [236, 199] on div "Agrega el siguiente paso" at bounding box center [259, 199] width 60 height 11
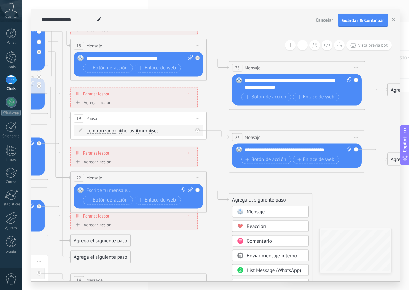
click at [256, 213] on span "Mensaje" at bounding box center [256, 211] width 18 height 6
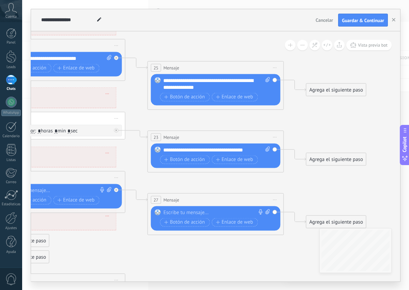
click at [179, 210] on div at bounding box center [213, 212] width 101 height 7
paste div
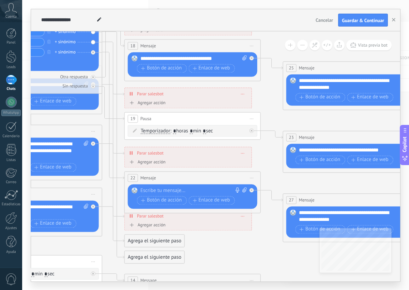
drag, startPoint x: 145, startPoint y: 248, endPoint x: 290, endPoint y: 242, distance: 144.8
click at [289, 244] on icon at bounding box center [83, 151] width 1129 height 689
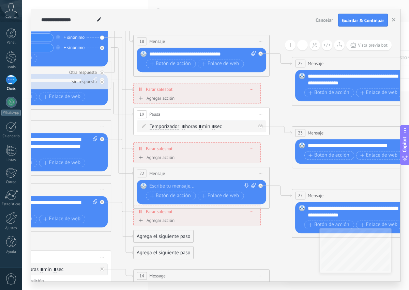
click at [143, 237] on div "Agrega el siguiente paso" at bounding box center [163, 236] width 60 height 11
click at [164, 249] on span "Mensaje" at bounding box center [160, 248] width 18 height 6
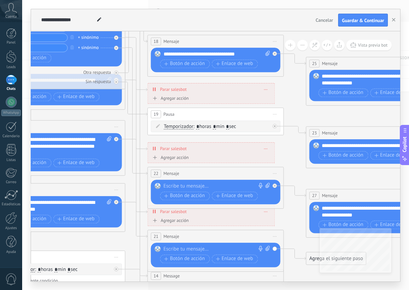
click at [306, 258] on div "Agrega el siguiente paso" at bounding box center [336, 258] width 60 height 11
click at [312, 269] on span at bounding box center [317, 270] width 13 height 5
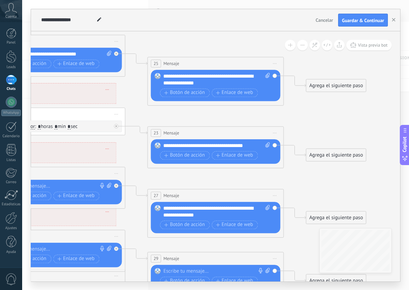
click at [189, 269] on div at bounding box center [213, 271] width 101 height 7
paste div
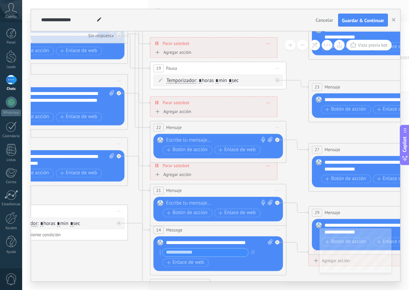
drag, startPoint x: 160, startPoint y: 238, endPoint x: 319, endPoint y: 192, distance: 166.2
click at [319, 192] on icon at bounding box center [108, 109] width 1129 height 705
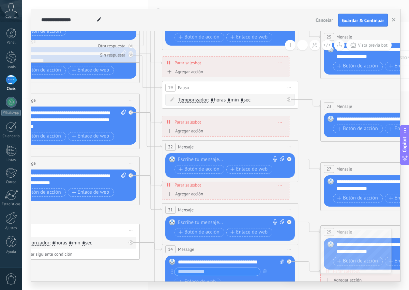
drag, startPoint x: 145, startPoint y: 208, endPoint x: 154, endPoint y: 217, distance: 12.5
click at [157, 230] on icon at bounding box center [120, 128] width 1129 height 705
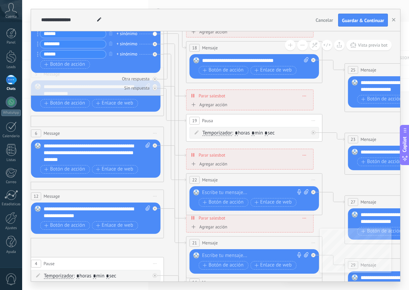
drag, startPoint x: 158, startPoint y: 105, endPoint x: 183, endPoint y: 137, distance: 40.3
click at [183, 138] on icon at bounding box center [145, 161] width 1129 height 705
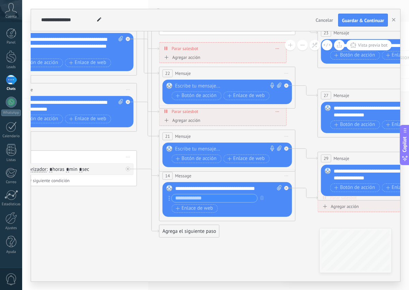
drag, startPoint x: 336, startPoint y: 112, endPoint x: 308, endPoint y: 4, distance: 111.5
click at [308, 4] on div "**********" at bounding box center [215, 145] width 386 height 290
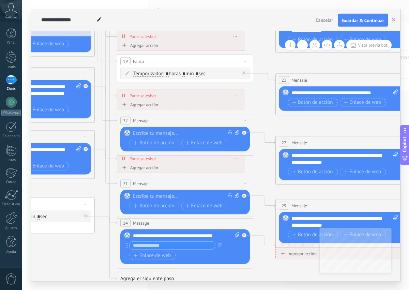
drag, startPoint x: 300, startPoint y: 226, endPoint x: 254, endPoint y: 272, distance: 64.5
click at [256, 273] on icon at bounding box center [75, 102] width 1129 height 705
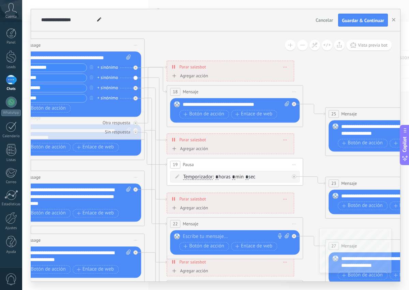
drag, startPoint x: 276, startPoint y: 60, endPoint x: 322, endPoint y: 162, distance: 112.3
click at [327, 163] on icon at bounding box center [125, 205] width 1129 height 705
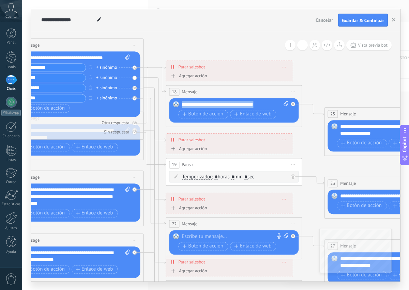
drag, startPoint x: 264, startPoint y: 105, endPoint x: 178, endPoint y: 100, distance: 86.2
click at [178, 100] on div "Reemplazar Quitar Convertir a mensaje de voz Arrastre la imagen aquí para adjun…" at bounding box center [233, 110] width 129 height 25
copy div "**********"
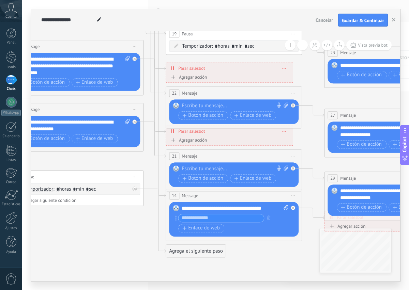
click at [194, 249] on div "Agrega el siguiente paso" at bounding box center [196, 250] width 60 height 11
click at [200, 265] on span "Mensaje" at bounding box center [193, 263] width 18 height 6
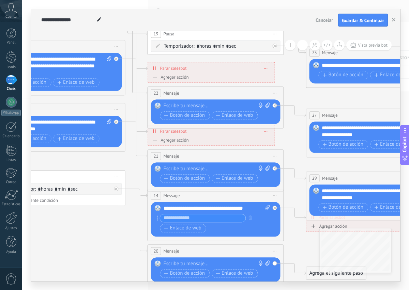
click at [205, 265] on div at bounding box center [213, 263] width 101 height 7
paste div
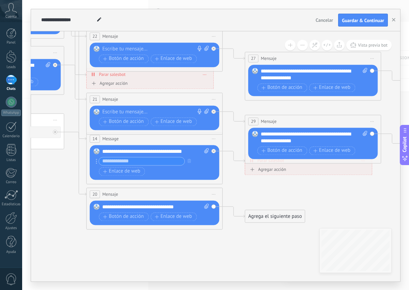
drag, startPoint x: 295, startPoint y: 245, endPoint x: 233, endPoint y: 187, distance: 85.0
click at [233, 187] on icon at bounding box center [45, 33] width 1129 height 734
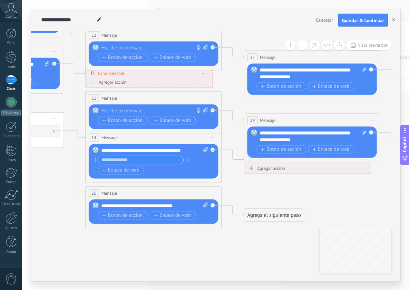
click at [269, 214] on div "Agrega el siguiente paso" at bounding box center [274, 214] width 60 height 11
click at [274, 226] on span "Mensaje" at bounding box center [270, 227] width 18 height 6
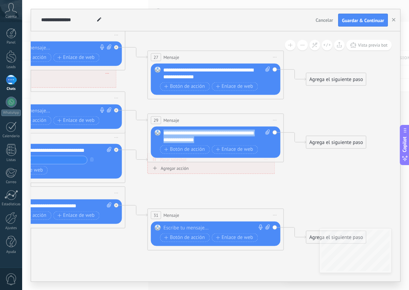
drag, startPoint x: 231, startPoint y: 141, endPoint x: 161, endPoint y: 128, distance: 71.5
click at [161, 128] on div "Reemplazar Quitar Convertir a mensaje de voz Arrastre la imagen aquí para adjun…" at bounding box center [215, 141] width 129 height 31
copy div "**********"
click at [202, 224] on div at bounding box center [213, 227] width 101 height 7
paste div
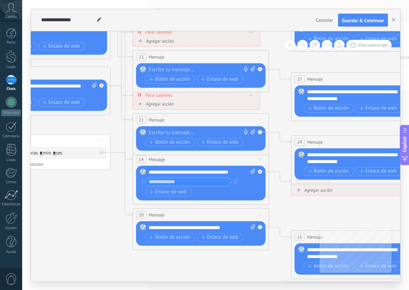
drag, startPoint x: 108, startPoint y: 252, endPoint x: 271, endPoint y: 275, distance: 164.5
click at [271, 275] on icon at bounding box center [91, 64] width 1129 height 756
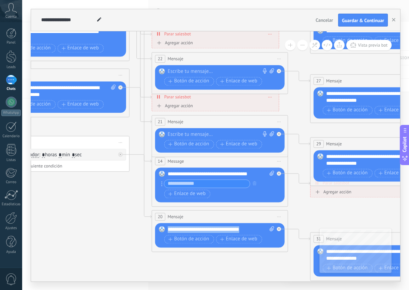
drag, startPoint x: 246, startPoint y: 227, endPoint x: 164, endPoint y: 229, distance: 82.4
click at [164, 229] on div "Reemplazar Quitar Convertir a mensaje de voz Arrastre la imagen aquí para adjun…" at bounding box center [219, 235] width 129 height 25
copy div "**********"
click at [186, 174] on div "**********" at bounding box center [221, 174] width 107 height 7
click at [130, 217] on icon at bounding box center [110, 66] width 1129 height 756
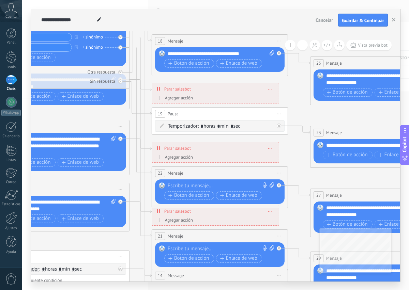
click at [194, 250] on div at bounding box center [218, 248] width 101 height 7
paste div
click at [188, 186] on div at bounding box center [218, 186] width 101 height 7
paste div
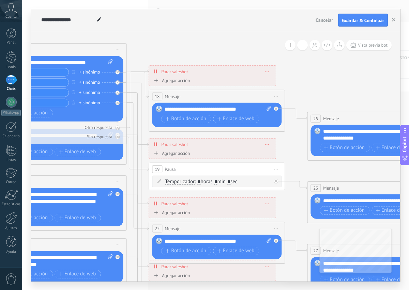
drag, startPoint x: 187, startPoint y: 56, endPoint x: 169, endPoint y: 26, distance: 35.3
click at [175, 32] on icon at bounding box center [107, 236] width 1129 height 756
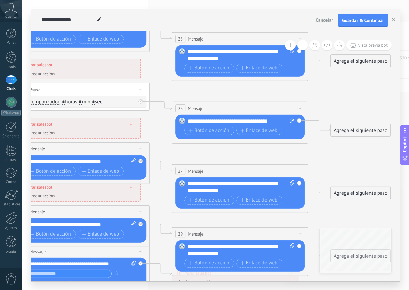
drag, startPoint x: 343, startPoint y: 61, endPoint x: 212, endPoint y: -11, distance: 149.1
click at [212, 0] on html ".abccls-1,.abccls-2{fill-rule:evenodd}.abccls-2{fill:#fff} .abfcls-1{fill:none}…" at bounding box center [204, 145] width 409 height 290
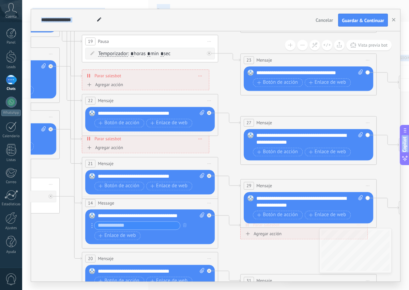
drag, startPoint x: 337, startPoint y: 216, endPoint x: 306, endPoint y: 168, distance: 57.3
click at [408, 173] on html ".abccls-1,.abccls-2{fill-rule:evenodd}.abccls-2{fill:#fff} .abfcls-1{fill:none}…" at bounding box center [204, 145] width 409 height 290
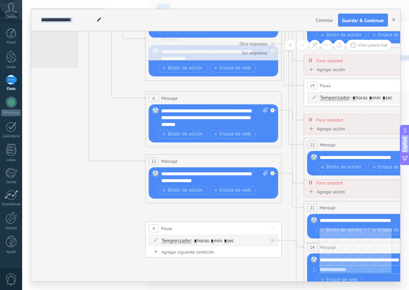
drag, startPoint x: 50, startPoint y: 258, endPoint x: 271, endPoint y: 303, distance: 225.9
click at [271, 290] on html ".abccls-1,.abccls-2{fill-rule:evenodd}.abccls-2{fill:#fff} .abfcls-1{fill:none}…" at bounding box center [204, 145] width 409 height 290
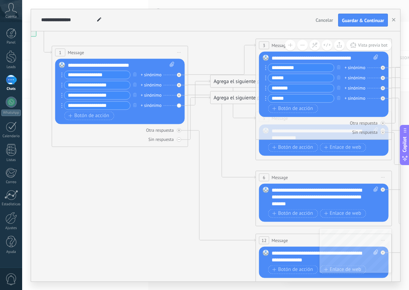
drag, startPoint x: 128, startPoint y: 241, endPoint x: 193, endPoint y: 289, distance: 81.2
click at [193, 289] on div "**********" at bounding box center [215, 145] width 386 height 290
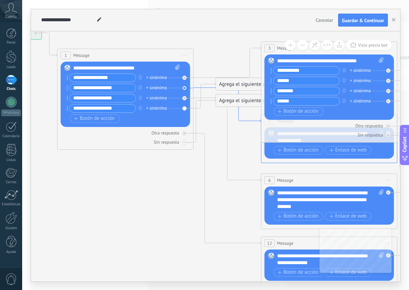
click at [257, 120] on icon at bounding box center [226, 105] width 67 height 35
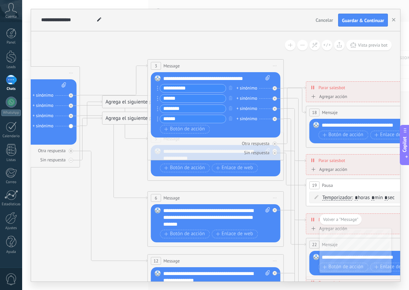
click at [233, 34] on icon at bounding box center [264, 252] width 1129 height 756
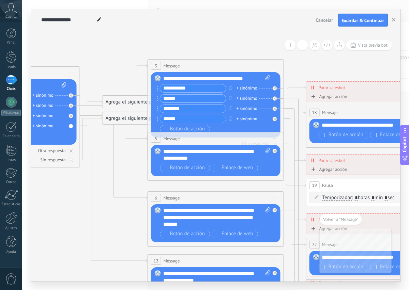
click at [270, 171] on div "Reemplazar Quitar Convertir a mensaje de voz Arrastre la imagen aquí para adjun…" at bounding box center [215, 160] width 129 height 31
click at [273, 156] on div "Reemplazar Quitar Convertir a mensaje de voz Arrastre la imagen aquí para adjun…" at bounding box center [215, 160] width 129 height 31
click at [190, 165] on span "Botón de acción" at bounding box center [184, 167] width 41 height 5
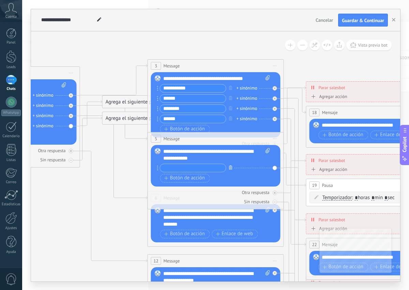
click at [229, 168] on icon "button" at bounding box center [230, 167] width 3 height 4
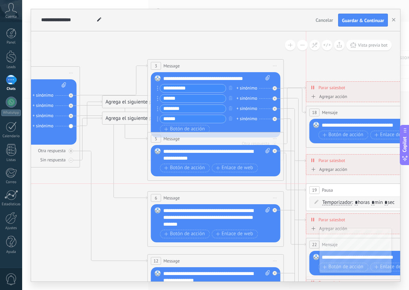
drag, startPoint x: 361, startPoint y: 189, endPoint x: 358, endPoint y: 193, distance: 4.4
click at [358, 193] on div "19 Pausa ***** Iniciar vista previa aquí Cambiar nombre Duplicar Borrar" at bounding box center [374, 190] width 136 height 13
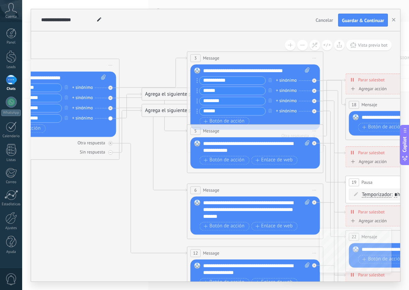
drag, startPoint x: 348, startPoint y: 66, endPoint x: 396, endPoint y: 61, distance: 47.9
click at [396, 61] on icon at bounding box center [304, 234] width 1129 height 736
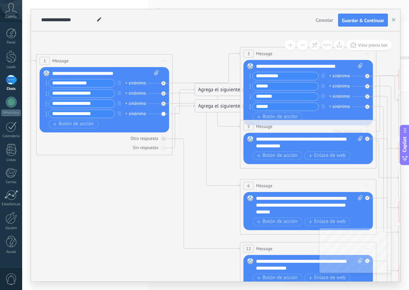
drag, startPoint x: 110, startPoint y: 206, endPoint x: 154, endPoint y: 198, distance: 45.2
click at [154, 198] on icon at bounding box center [357, 230] width 1129 height 736
drag, startPoint x: 323, startPoint y: 213, endPoint x: 258, endPoint y: 196, distance: 68.1
click at [254, 197] on div "Reemplazar Quitar Convertir a mensaje de voz Arrastre la imagen aquí para adjun…" at bounding box center [307, 211] width 129 height 38
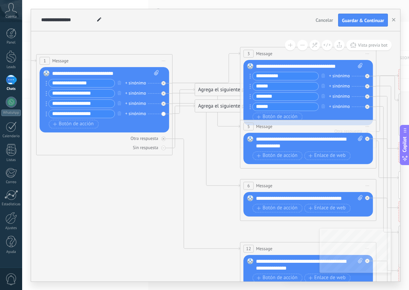
click at [352, 197] on div "**********" at bounding box center [309, 198] width 107 height 7
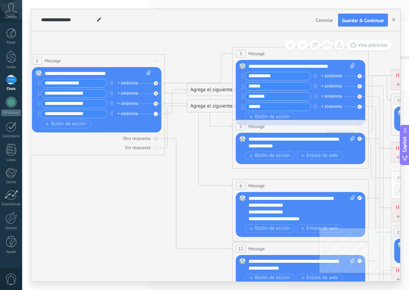
drag, startPoint x: 143, startPoint y: 234, endPoint x: 70, endPoint y: 210, distance: 77.0
click at [70, 212] on icon at bounding box center [349, 230] width 1129 height 736
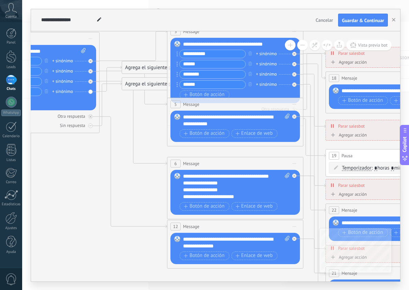
click at [264, 194] on div "**********" at bounding box center [230, 196] width 95 height 7
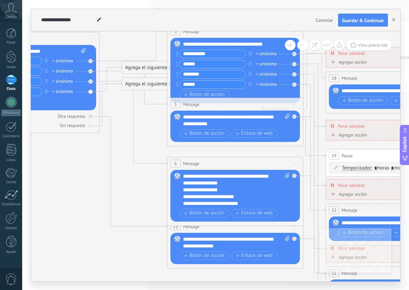
click at [253, 202] on div "**********" at bounding box center [230, 203] width 95 height 7
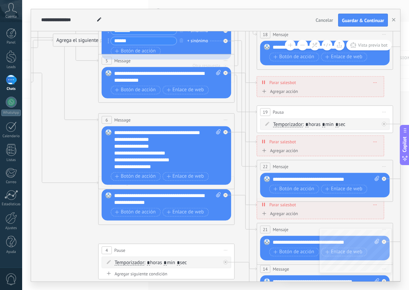
drag, startPoint x: 310, startPoint y: 219, endPoint x: 240, endPoint y: 174, distance: 83.4
click at [241, 175] on icon at bounding box center [215, 164] width 1129 height 736
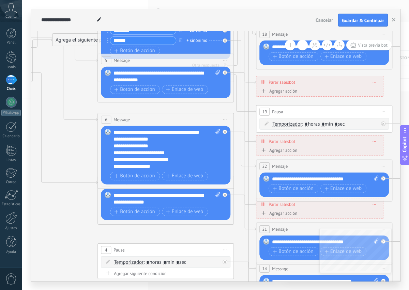
drag, startPoint x: 304, startPoint y: 150, endPoint x: 234, endPoint y: 142, distance: 70.7
click at [305, 149] on div "Agregar acción Conversación marcada como cerrada Iniciar Salesbot Conversación …" at bounding box center [319, 151] width 121 height 9
click at [262, 150] on icon at bounding box center [263, 150] width 4 height 4
click at [262, 150] on button "Conversación marcada como cerrada" at bounding box center [298, 150] width 85 height 12
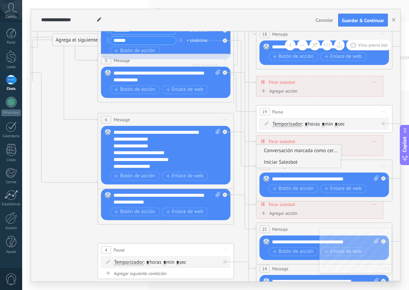
click at [292, 162] on span "Iniciar Salesbot" at bounding box center [297, 162] width 82 height 6
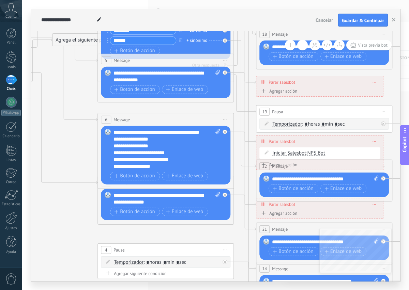
click at [310, 165] on div "Agregar acción Conversación marcada como cerrada Iniciar Salesbot Iniciar Sales…" at bounding box center [319, 166] width 121 height 9
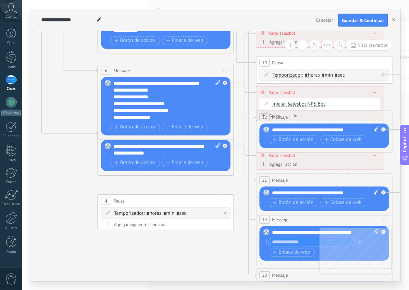
click at [377, 92] on div "**********" at bounding box center [319, 92] width 127 height 12
click at [67, 180] on icon at bounding box center [214, 115] width 1129 height 736
click at [263, 116] on icon at bounding box center [263, 116] width 4 height 4
click at [263, 116] on button "Iniciar Salesbot" at bounding box center [298, 116] width 85 height 12
click at [279, 113] on span "Conversación marcada como cerrada" at bounding box center [297, 116] width 82 height 6
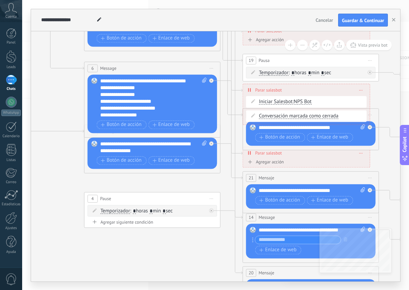
drag, startPoint x: 41, startPoint y: 145, endPoint x: 24, endPoint y: 158, distance: 21.3
click at [25, 159] on div "**********" at bounding box center [215, 145] width 386 height 290
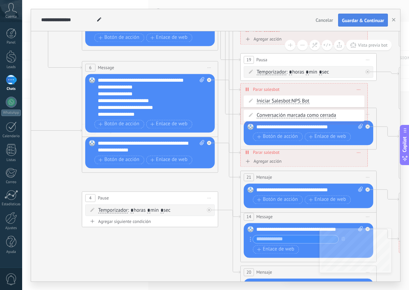
click at [368, 20] on span "Guardar & Continuar" at bounding box center [363, 20] width 42 height 5
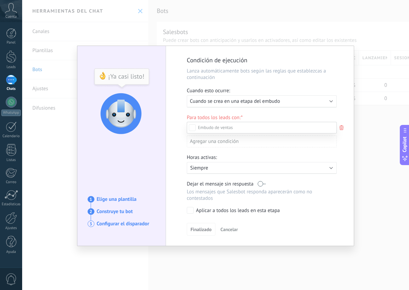
click at [0, 0] on div "Contacto inicial" at bounding box center [0, 0] width 0 height 0
click at [205, 228] on div "Incoming leads Contacto inicial Negociación Debate contractual Discusión de con…" at bounding box center [262, 205] width 150 height 167
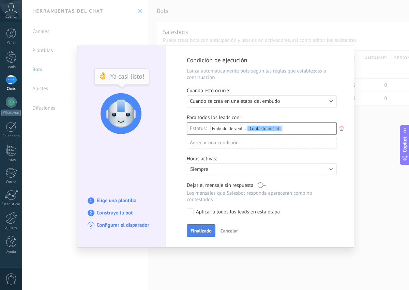
click at [201, 230] on span "Finalizado" at bounding box center [200, 230] width 21 height 5
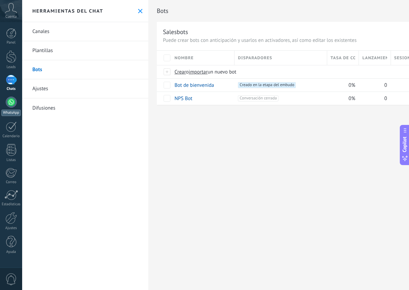
click at [12, 99] on div at bounding box center [11, 102] width 11 height 11
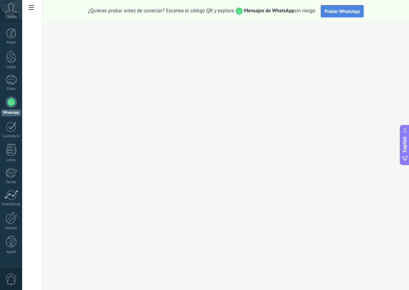
click at [346, 9] on span "Probar WhatsApp" at bounding box center [341, 11] width 35 height 6
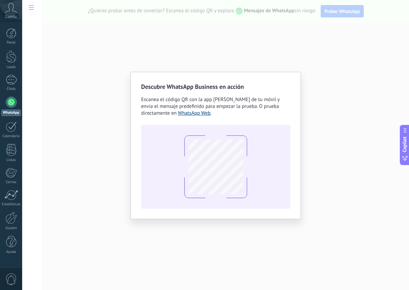
click at [194, 113] on link "WhatsApp Web" at bounding box center [194, 113] width 33 height 6
click at [64, 189] on div "Descubre WhatsApp Business en acción Escanea el código QR con la app de cámara …" at bounding box center [215, 145] width 386 height 290
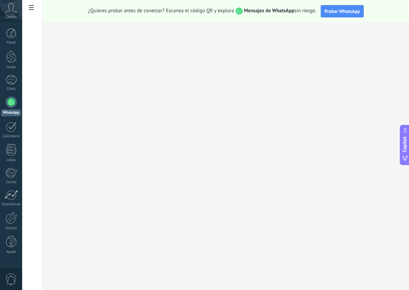
click at [10, 99] on div at bounding box center [11, 102] width 11 height 11
click at [12, 132] on div at bounding box center [11, 127] width 11 height 11
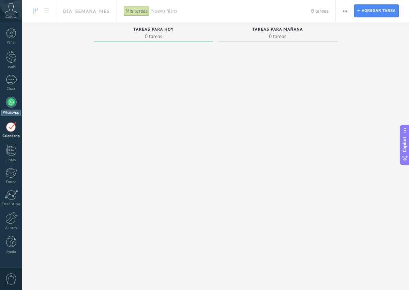
click at [10, 103] on div at bounding box center [11, 102] width 11 height 11
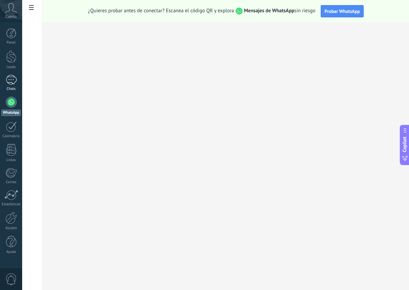
click at [13, 82] on div at bounding box center [11, 80] width 11 height 10
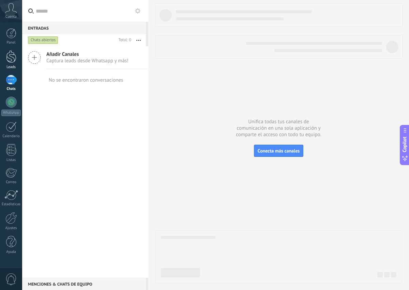
click at [13, 62] on div at bounding box center [11, 56] width 10 height 13
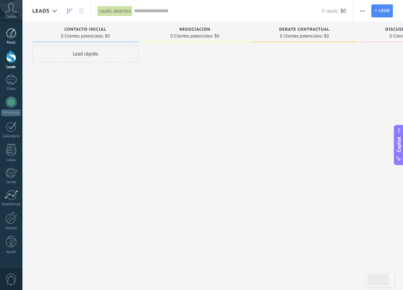
click at [12, 34] on div at bounding box center [11, 33] width 10 height 10
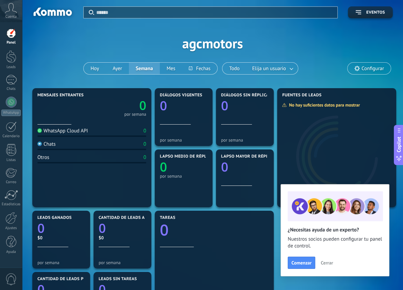
click at [8, 13] on icon at bounding box center [11, 8] width 12 height 10
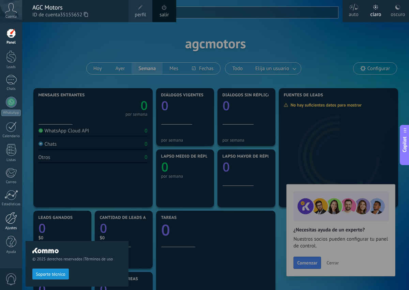
click at [12, 217] on div at bounding box center [11, 218] width 12 height 12
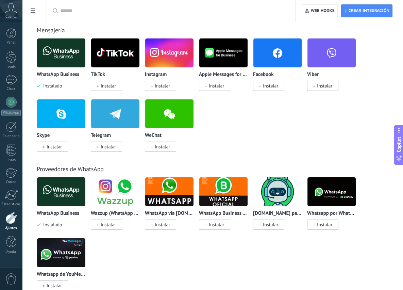
scroll to position [136, 0]
click at [11, 277] on span "0" at bounding box center [11, 279] width 12 height 12
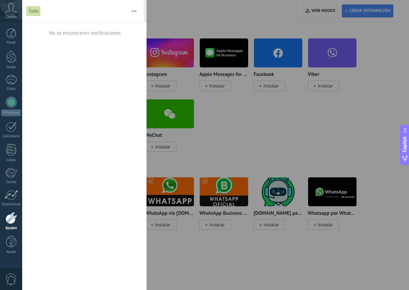
click at [280, 113] on div at bounding box center [204, 145] width 409 height 290
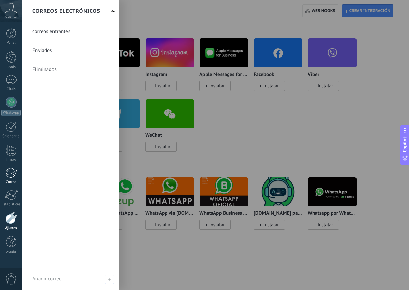
click at [11, 172] on div at bounding box center [10, 173] width 11 height 10
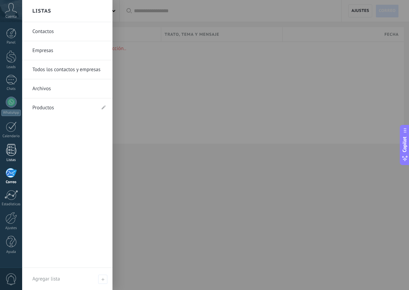
click at [10, 150] on div at bounding box center [11, 150] width 10 height 12
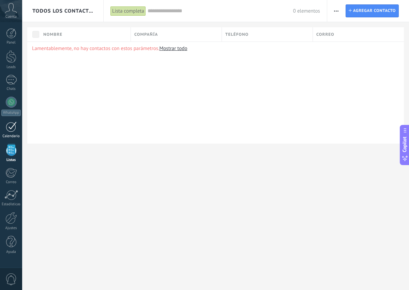
click at [14, 125] on div at bounding box center [11, 127] width 11 height 11
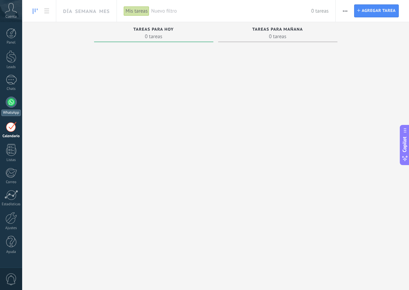
click at [8, 101] on div at bounding box center [11, 102] width 11 height 11
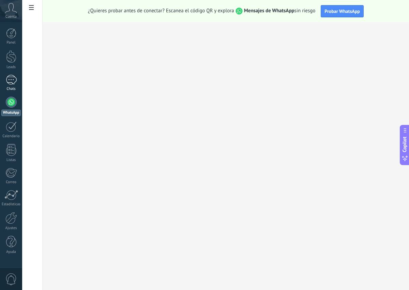
click at [8, 79] on div at bounding box center [11, 80] width 11 height 10
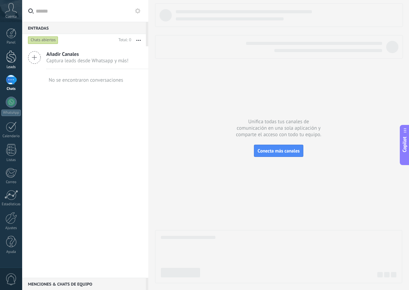
click at [9, 66] on div "Leads" at bounding box center [11, 67] width 20 height 4
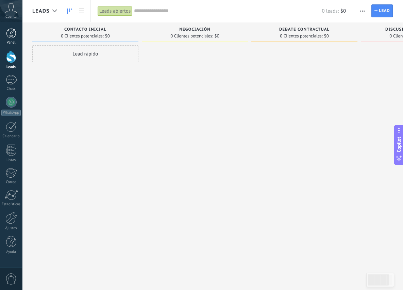
click at [10, 31] on div at bounding box center [11, 33] width 10 height 10
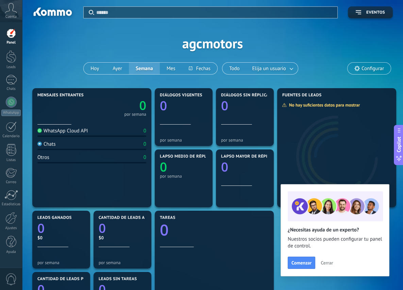
click at [12, 9] on icon at bounding box center [11, 8] width 12 height 10
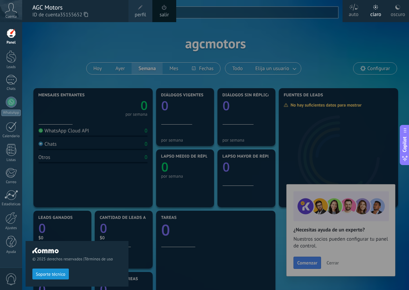
click at [136, 26] on div at bounding box center [226, 145] width 409 height 290
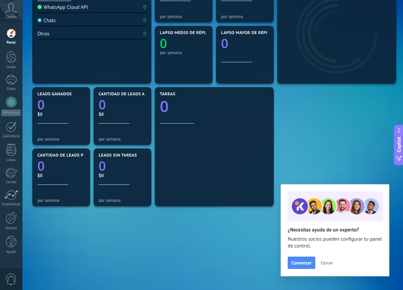
scroll to position [90, 0]
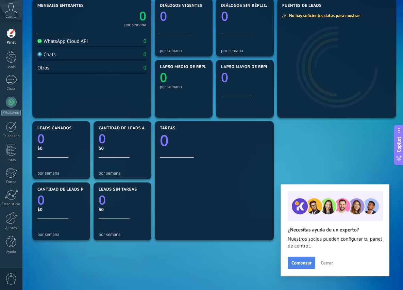
click at [304, 262] on span "Comenzar" at bounding box center [302, 262] width 20 height 5
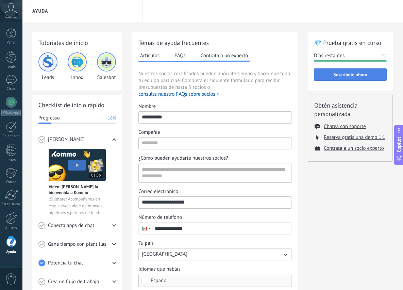
click at [359, 75] on span "Suscríbete ahora" at bounding box center [351, 74] width 34 height 5
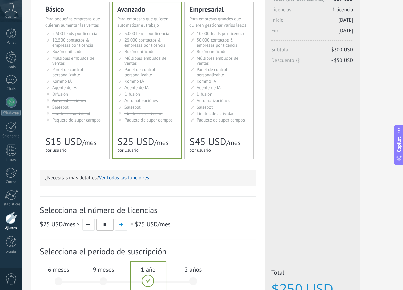
scroll to position [68, 0]
